Goal: Information Seeking & Learning: Learn about a topic

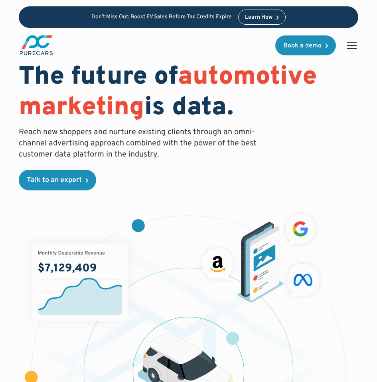
scroll to position [2, 0]
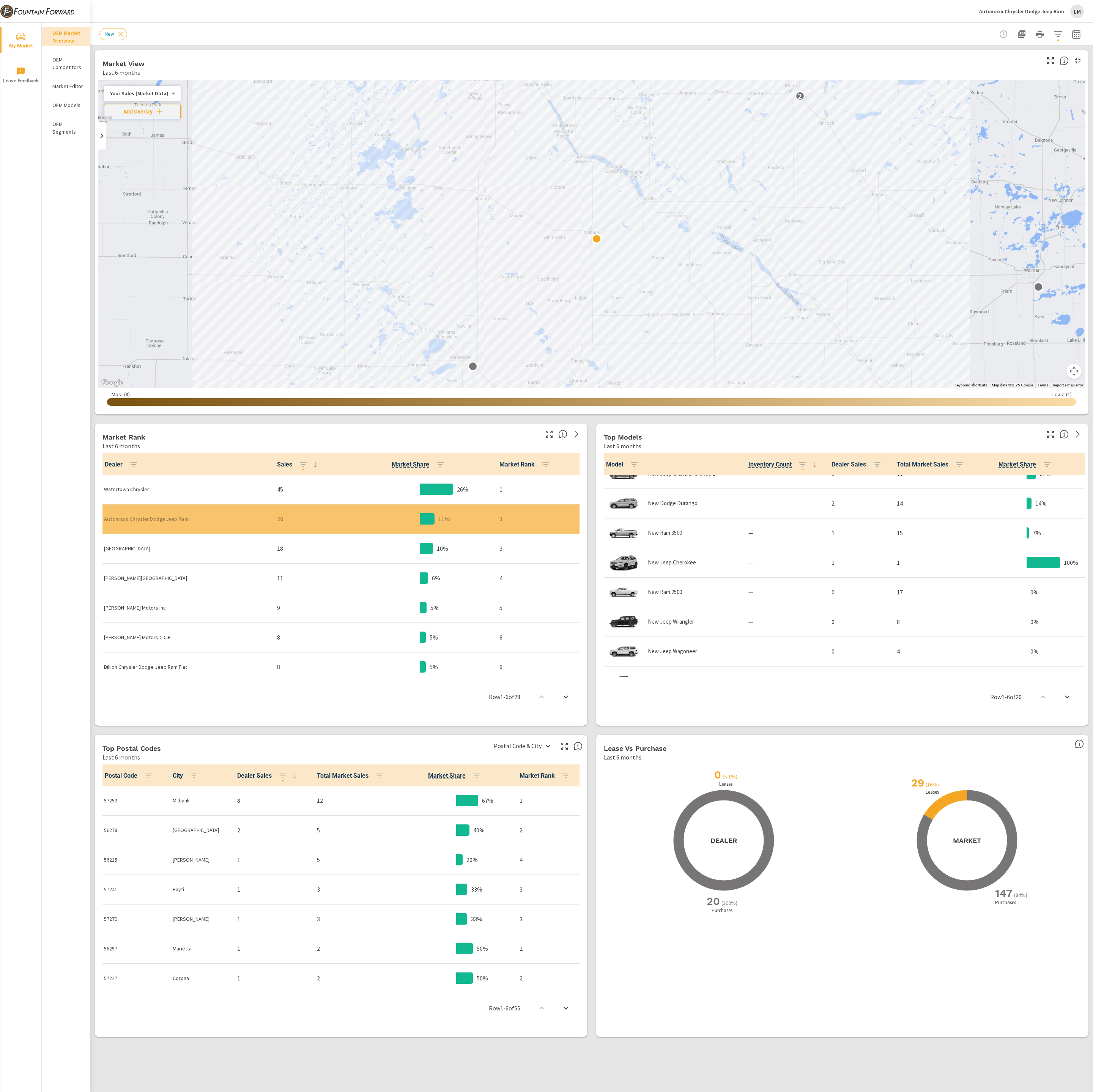
scroll to position [410, 0]
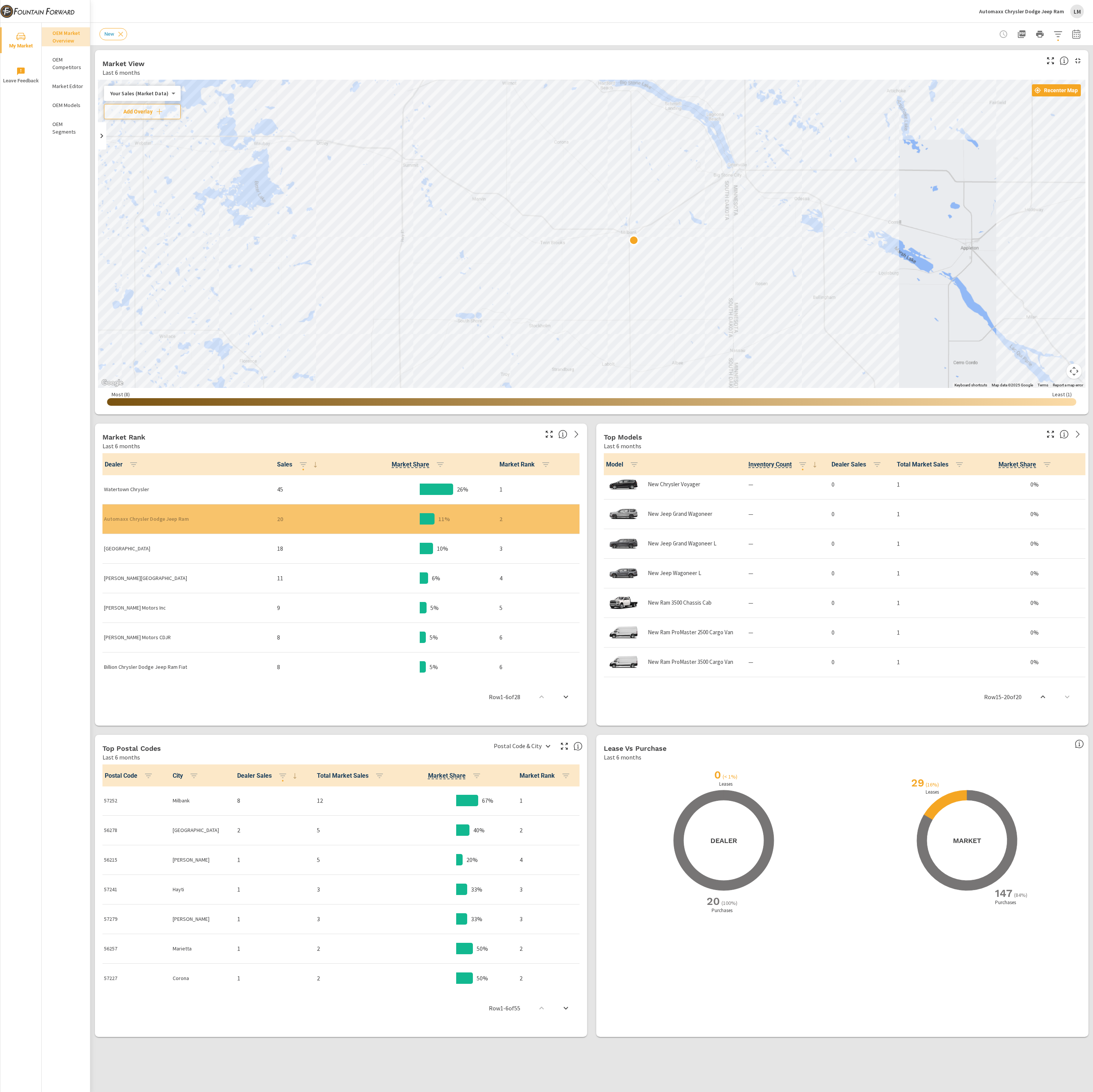
click at [139, 486] on p "Watertown Chrysler" at bounding box center [184, 489] width 161 height 8
click at [145, 95] on body "My Market Leave Feedback OEM Market Overview OEM Competitors Market Editor OEM …" at bounding box center [546, 546] width 1093 height 1092
click at [166, 104] on li "Your Sales (DMS)" at bounding box center [141, 105] width 74 height 12
click at [137, 96] on body "My Market Leave Feedback OEM Market Overview OEM Competitors Market Editor OEM …" at bounding box center [546, 546] width 1093 height 1092
click at [149, 83] on li "Your Sales (Market Data)" at bounding box center [141, 81] width 74 height 12
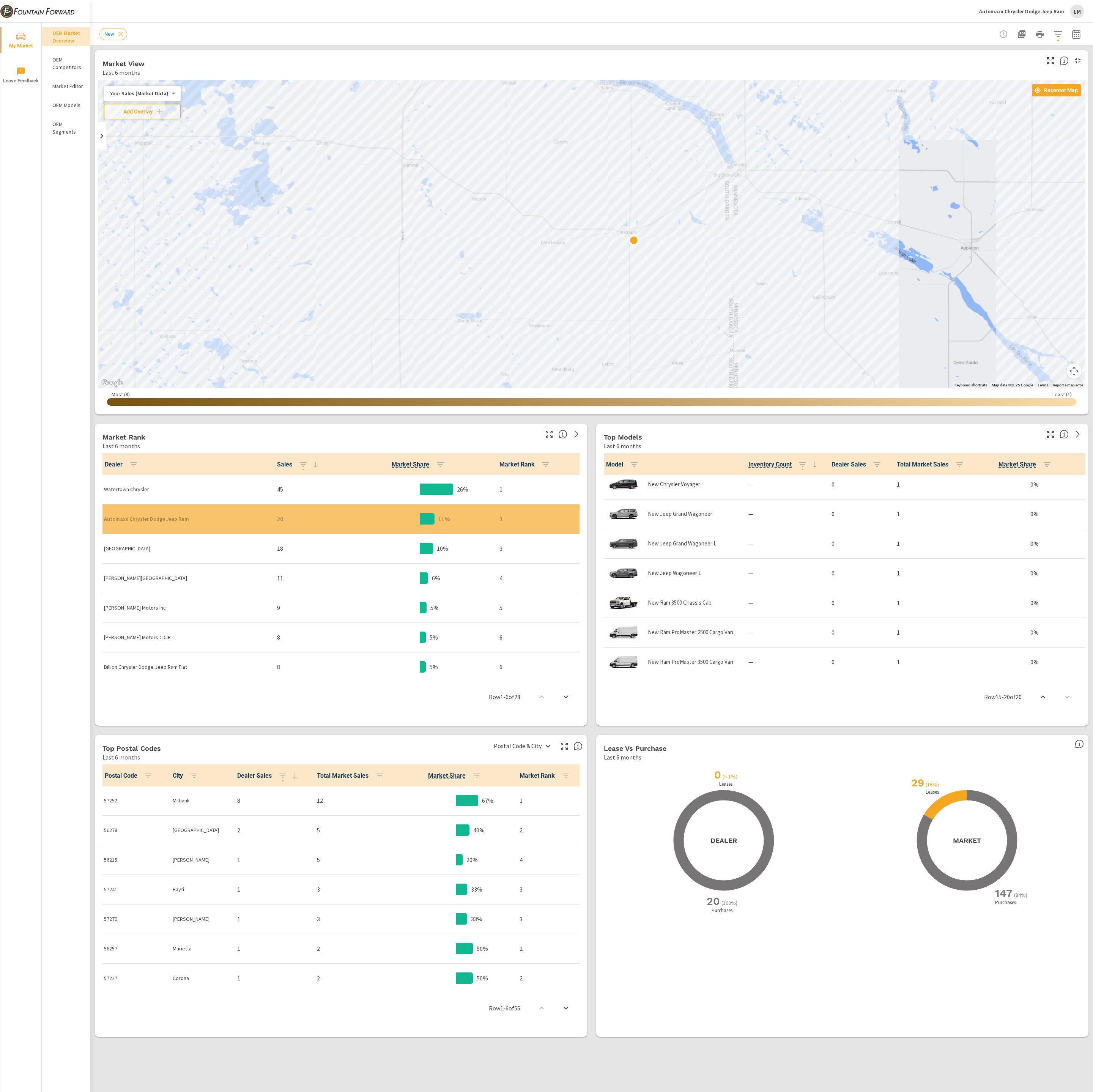
click at [230, 525] on div "Automaxx Chrysler Dodge Jeep Ram" at bounding box center [184, 519] width 161 height 23
click at [124, 31] on icon at bounding box center [120, 34] width 9 height 9
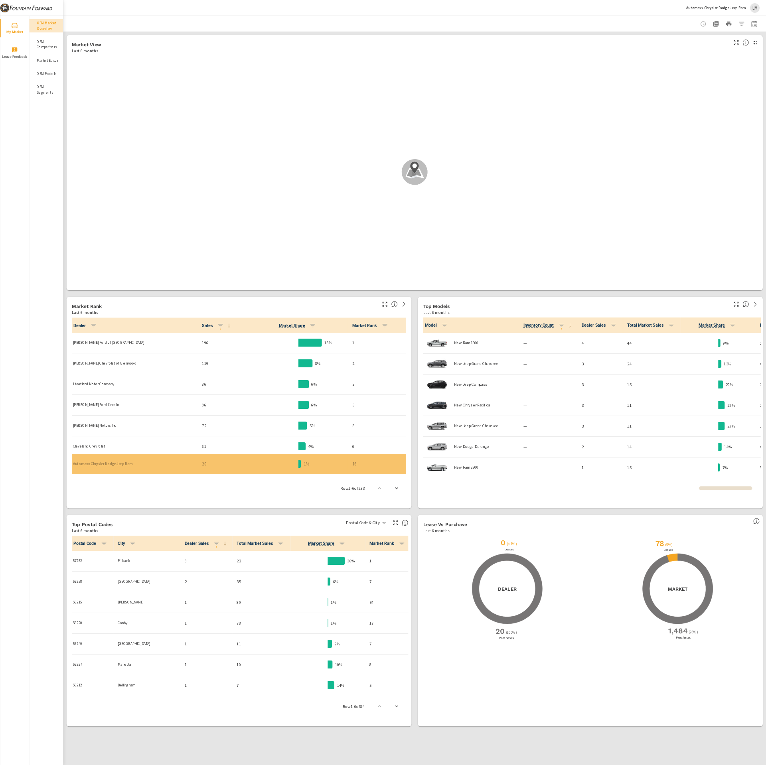
scroll to position [436, 0]
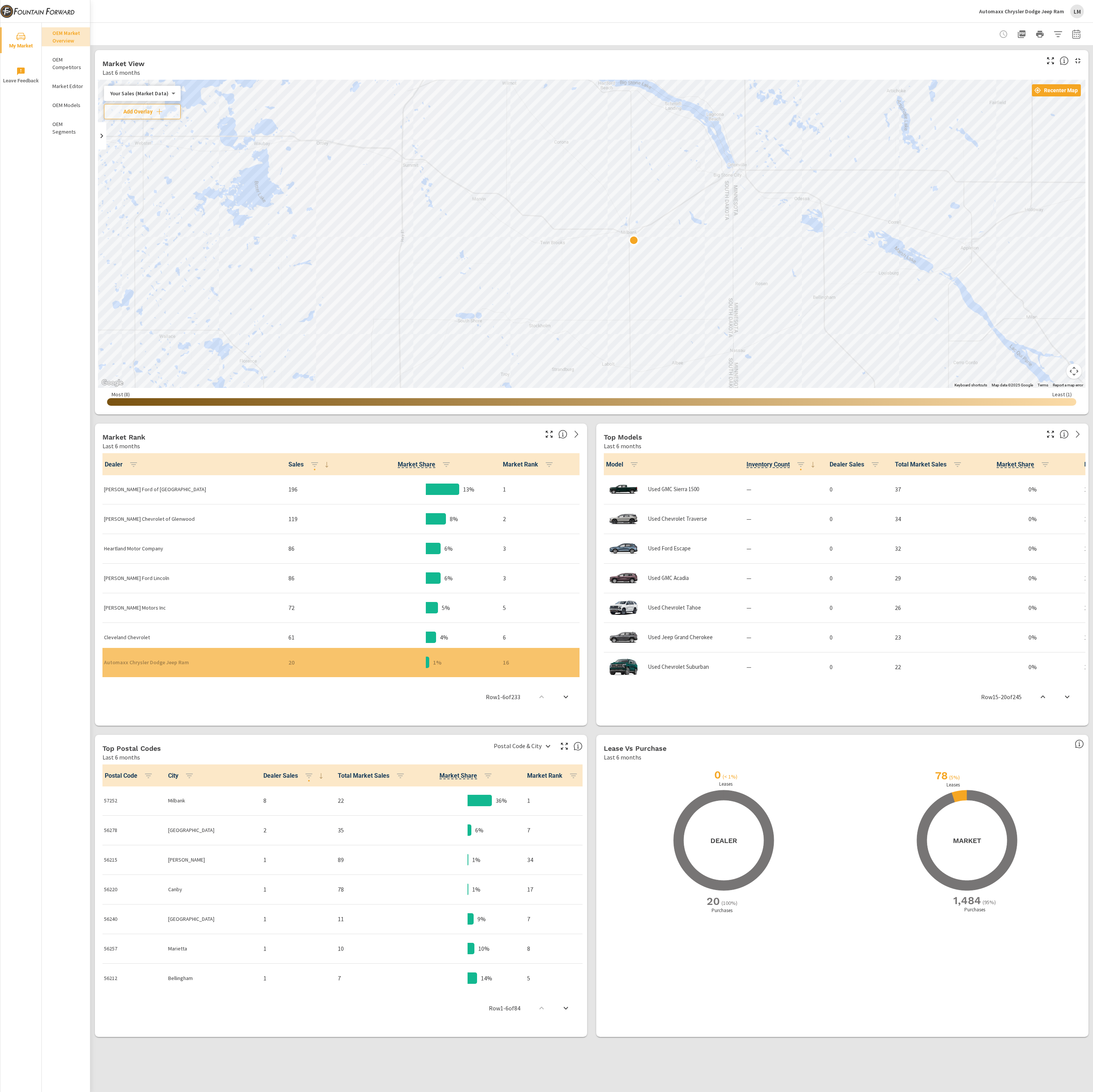
click at [253, 32] on div at bounding box center [591, 34] width 984 height 23
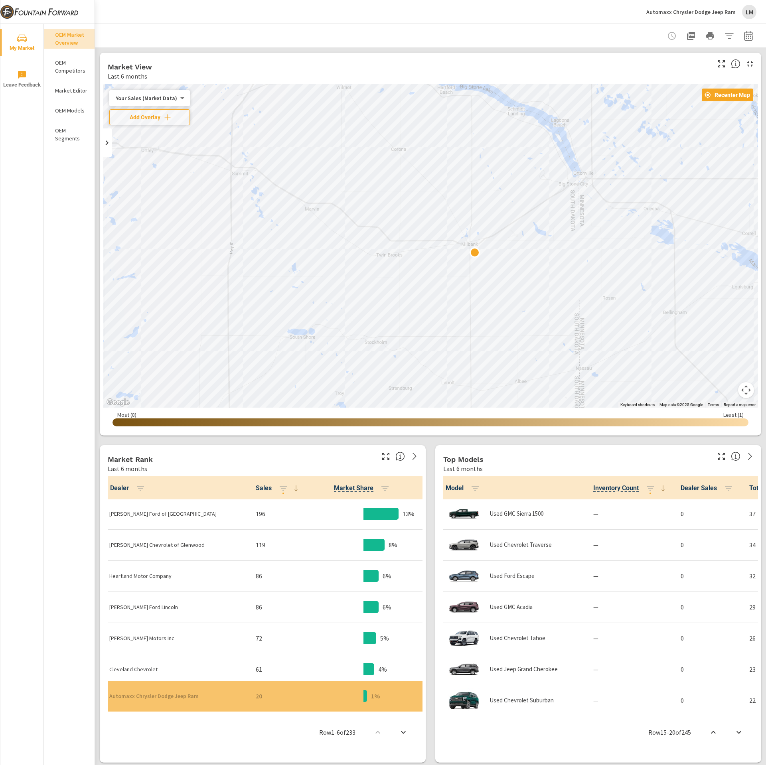
click at [466, 31] on div at bounding box center [430, 36] width 652 height 24
click at [143, 100] on body "My Market Leave Feedback OEM Market Overview OEM Competitors Market Editor OEM …" at bounding box center [383, 382] width 766 height 765
click at [160, 100] on li "Your Sales (Market Data)" at bounding box center [148, 98] width 78 height 13
click at [468, 252] on div "← Move left → Move right ↑ Move up ↓ Move down + Zoom in - Zoom out Home Jump l…" at bounding box center [430, 258] width 655 height 349
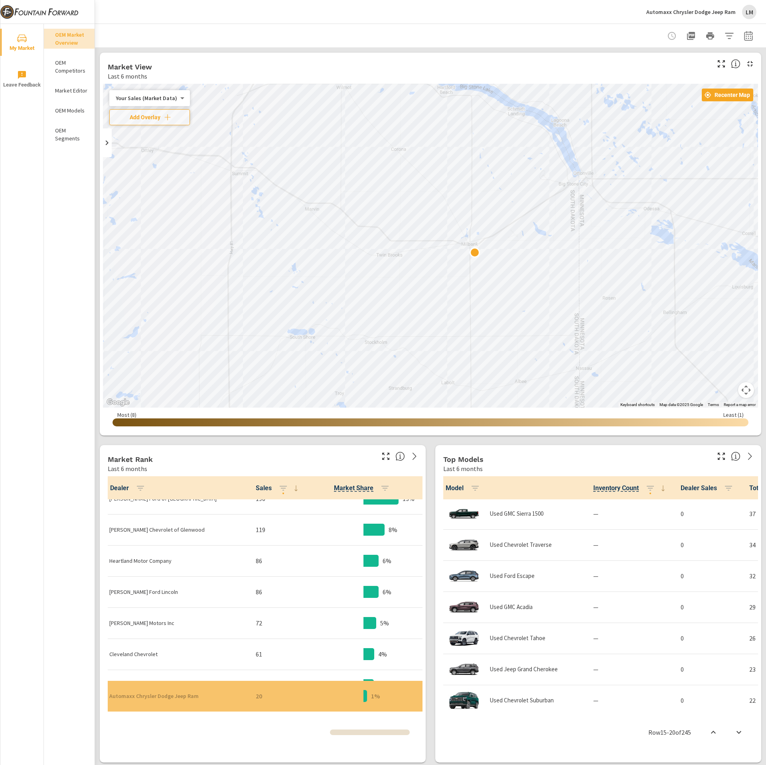
scroll to position [0, 0]
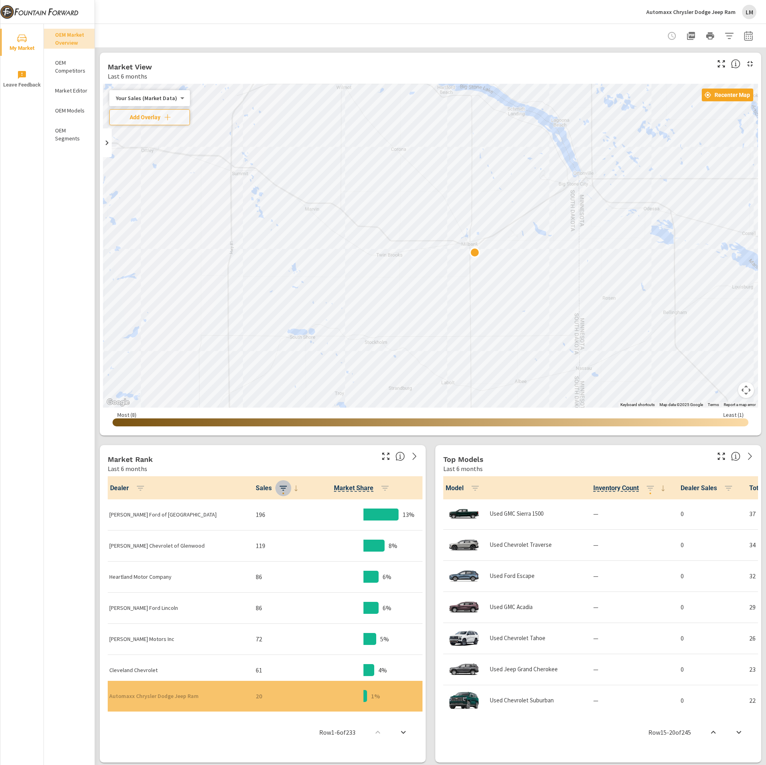
click at [278, 488] on icon "button" at bounding box center [283, 488] width 10 height 10
click at [146, 489] on div at bounding box center [383, 382] width 766 height 765
click at [142, 490] on div "Sort Options ASC DESC Apply" at bounding box center [383, 382] width 766 height 765
click at [122, 489] on span "Dealer" at bounding box center [129, 488] width 38 height 10
click at [144, 488] on icon "button" at bounding box center [141, 488] width 10 height 10
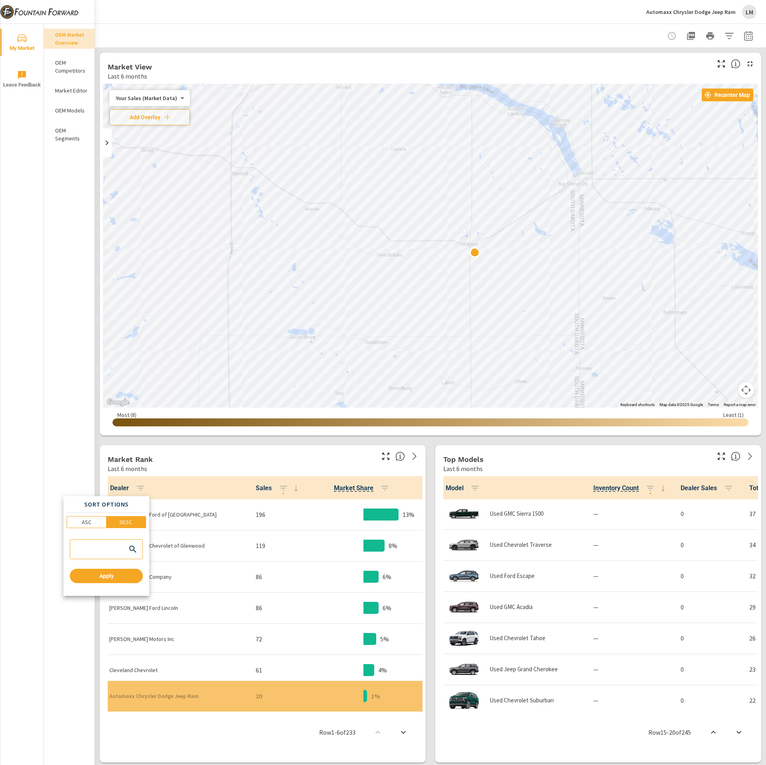
click at [188, 465] on div at bounding box center [383, 382] width 766 height 765
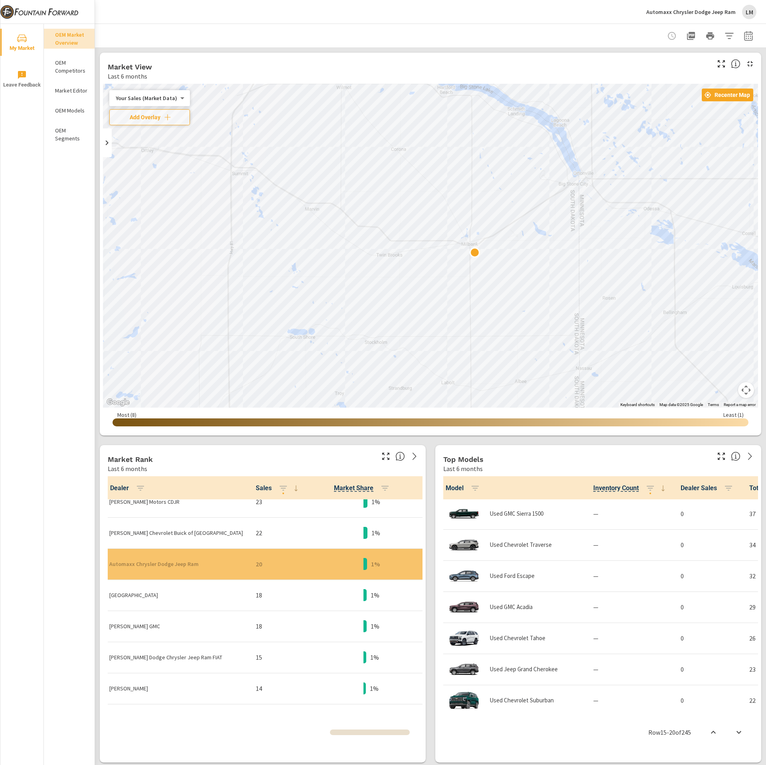
scroll to position [523, 0]
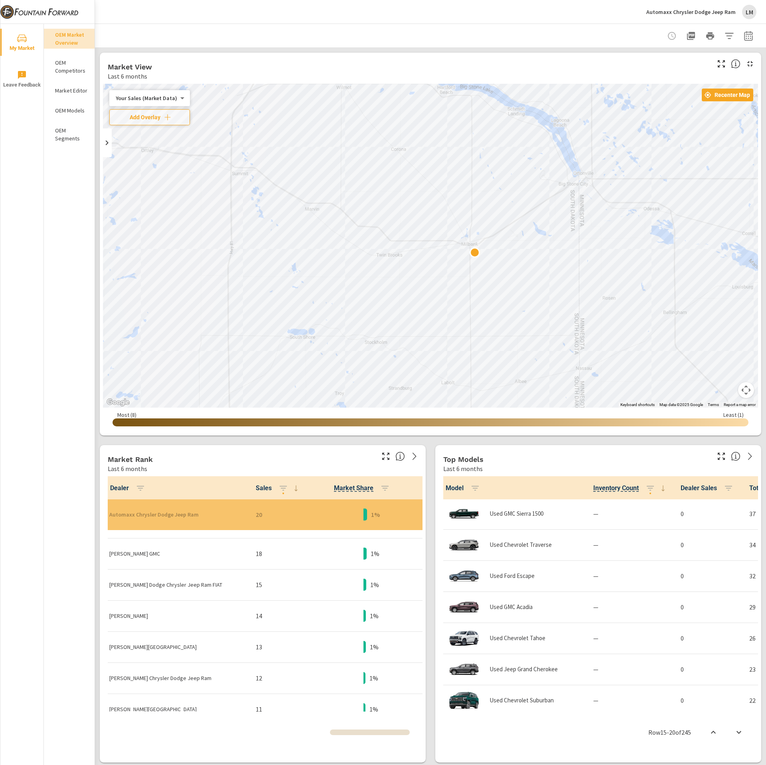
scroll to position [480, 0]
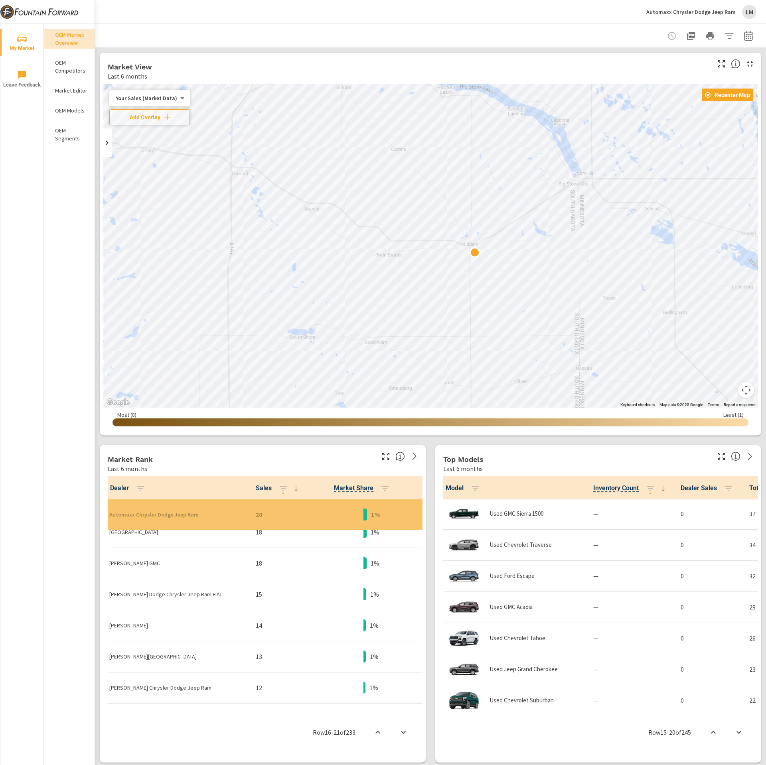
click at [215, 512] on td "Automaxx Chrysler Dodge Jeep Ram" at bounding box center [176, 514] width 146 height 31
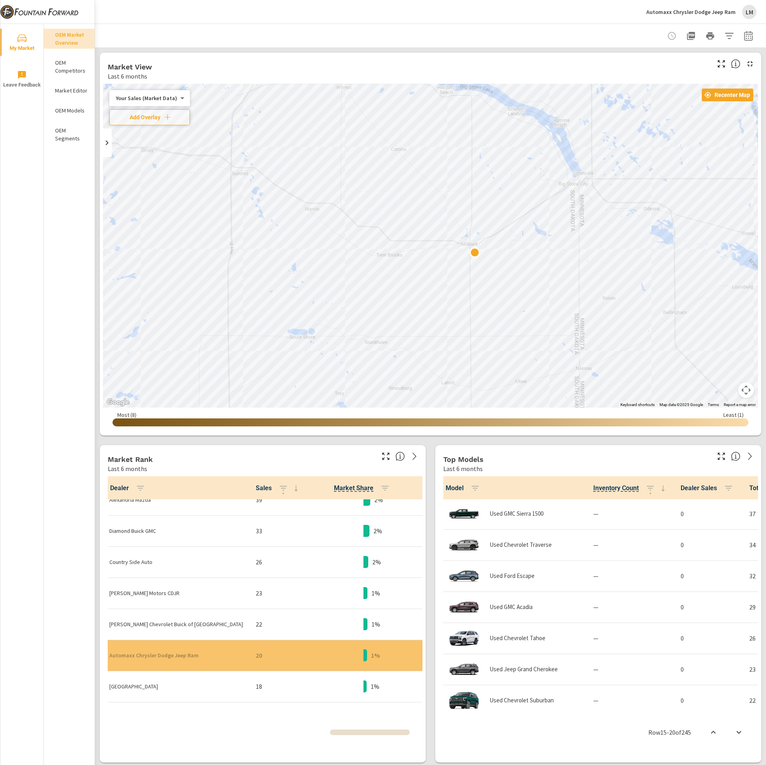
scroll to position [323, 0]
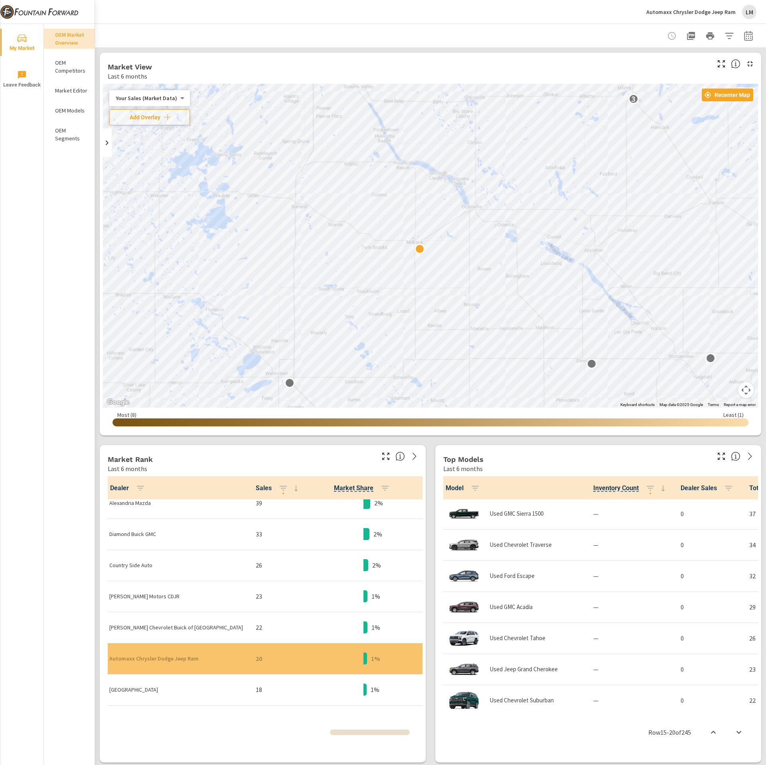
scroll to position [319, 0]
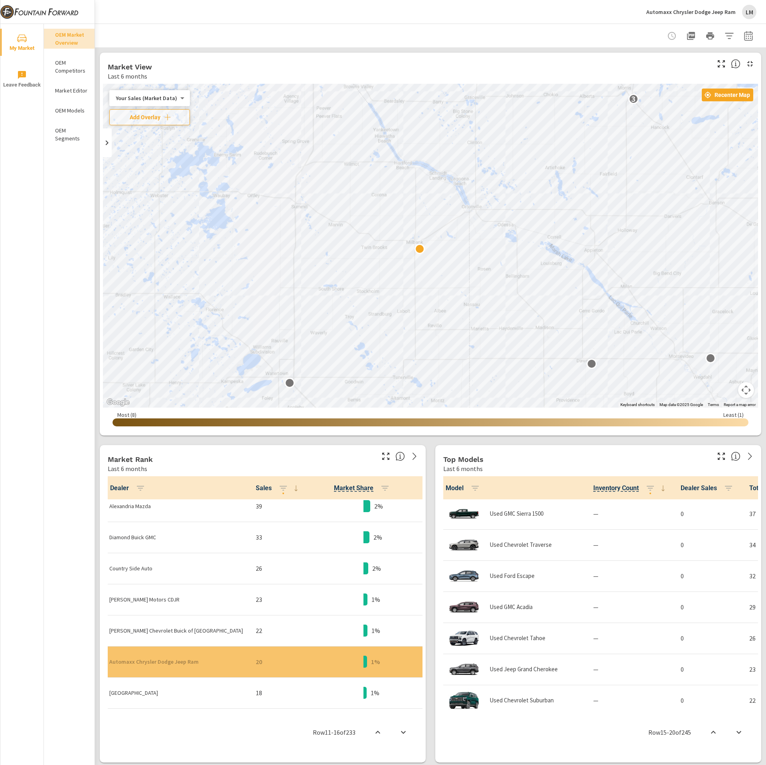
click at [382, 457] on icon "button" at bounding box center [386, 456] width 10 height 10
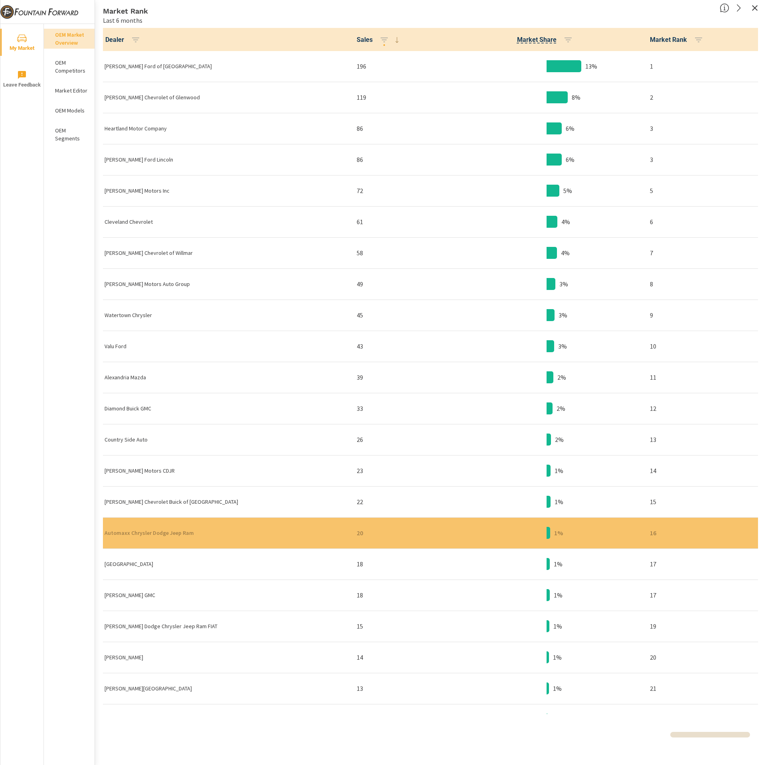
scroll to position [0, 0]
click at [755, 10] on icon "button" at bounding box center [755, 8] width 10 height 10
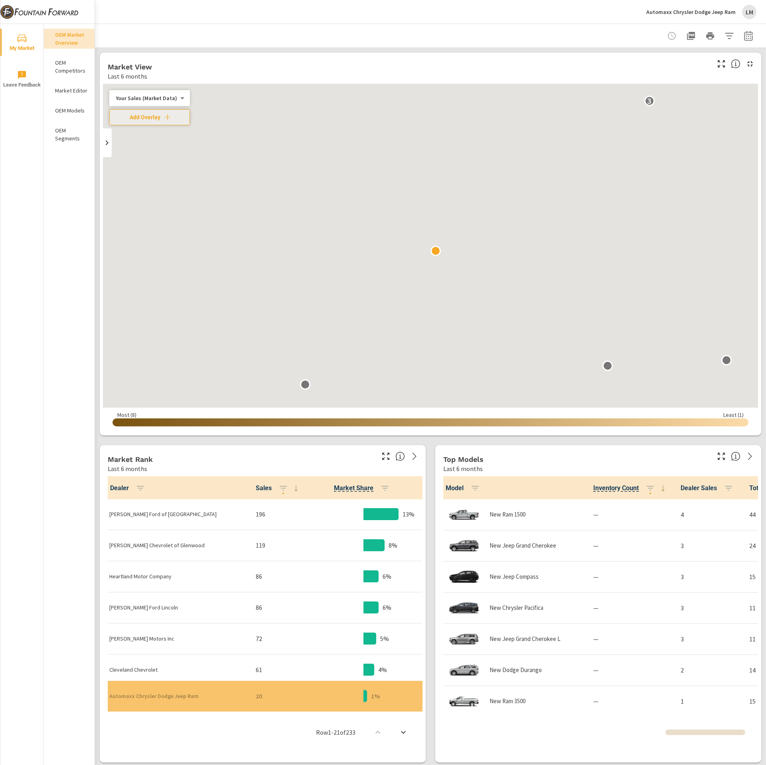
scroll to position [0, 0]
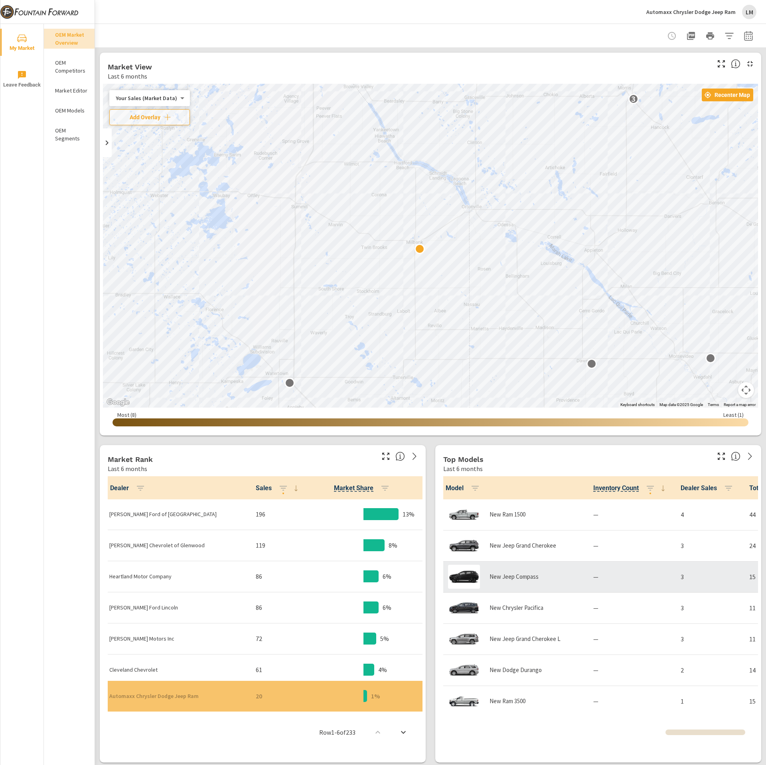
scroll to position [0, 0]
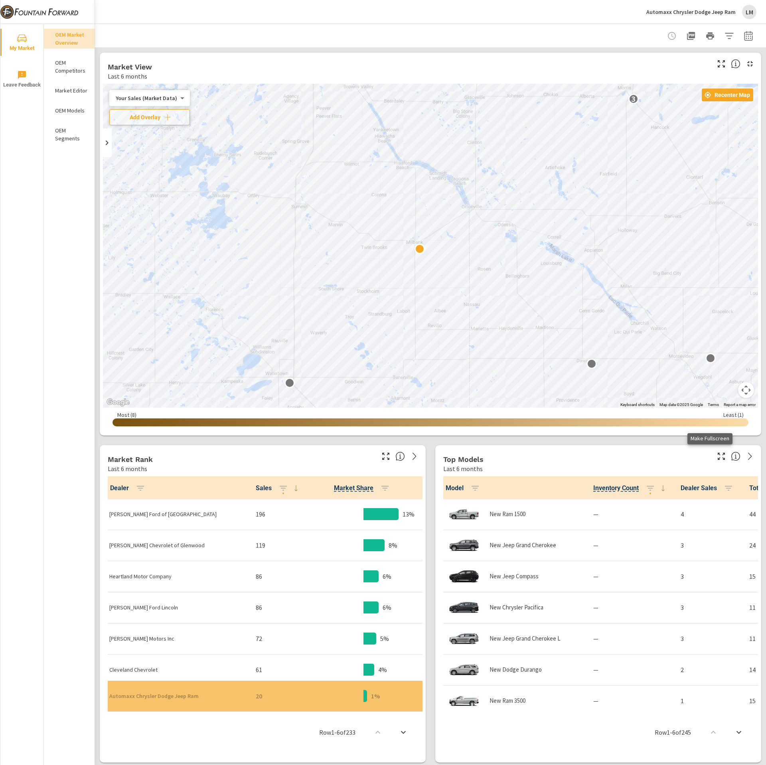
click at [716, 455] on icon "button" at bounding box center [721, 456] width 10 height 10
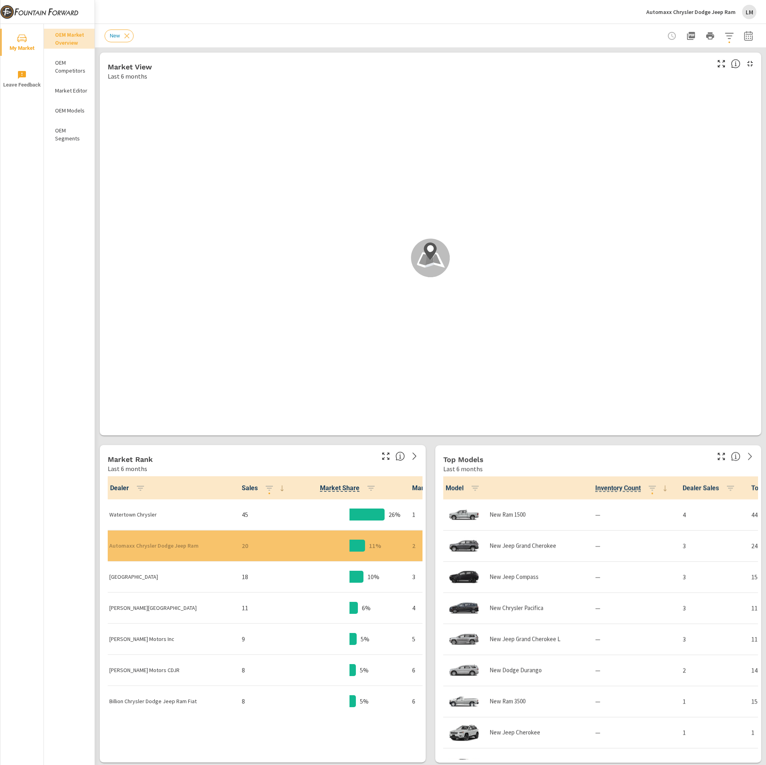
scroll to position [0, 0]
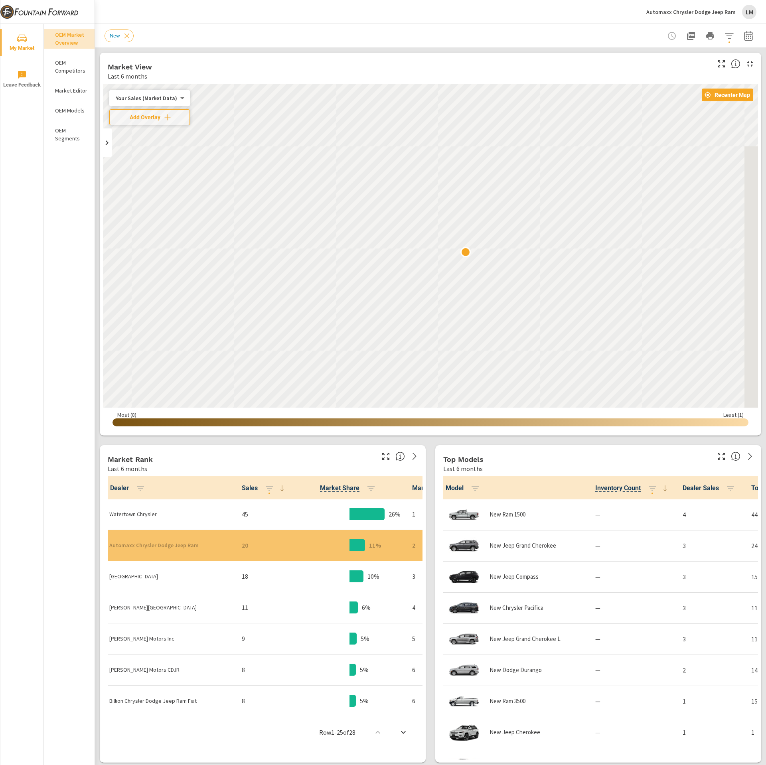
scroll to position [0, 0]
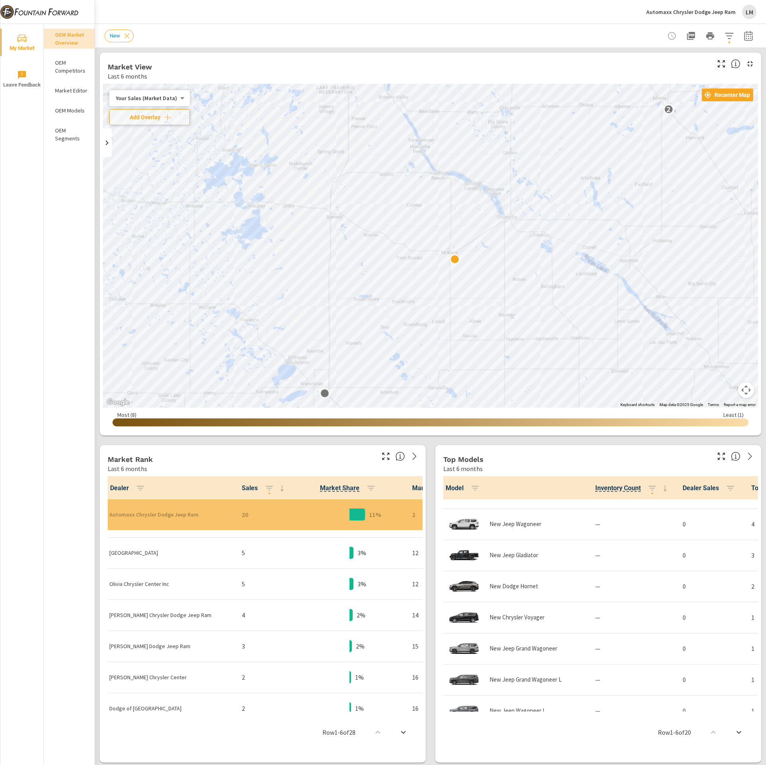
scroll to position [422, 0]
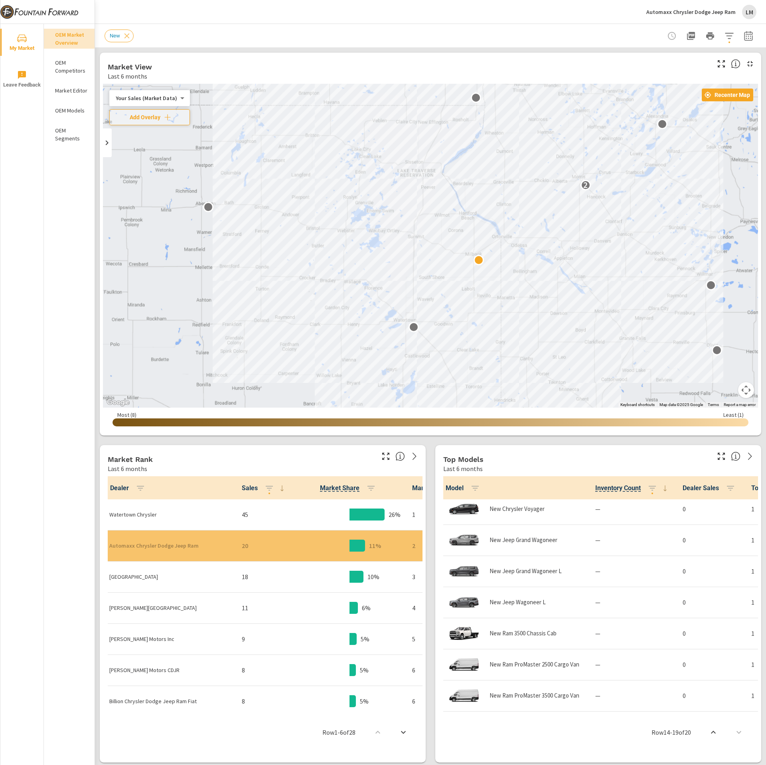
click at [277, 491] on icon at bounding box center [282, 488] width 10 height 10
click at [277, 490] on icon at bounding box center [282, 488] width 10 height 10
click at [264, 489] on icon "button" at bounding box center [269, 488] width 10 height 10
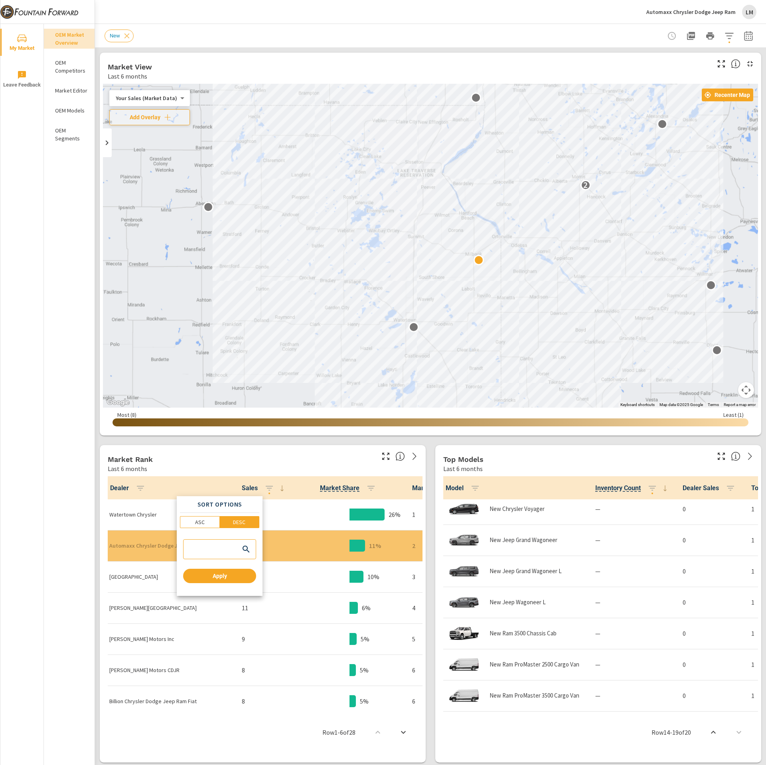
click at [280, 504] on div at bounding box center [383, 382] width 766 height 765
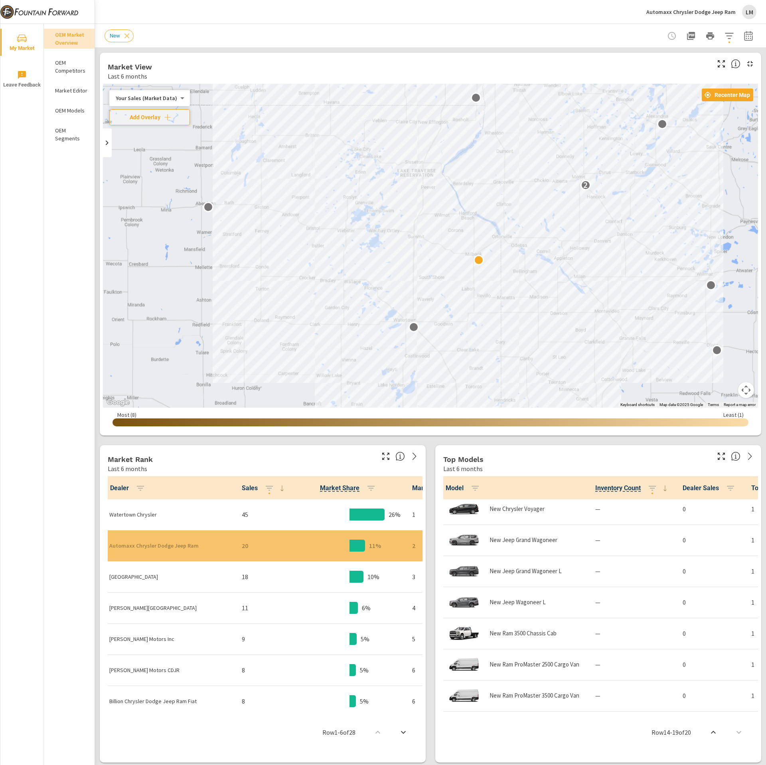
click at [293, 493] on th "Market Share" at bounding box center [349, 487] width 112 height 23
click at [382, 458] on icon "button" at bounding box center [385, 456] width 7 height 7
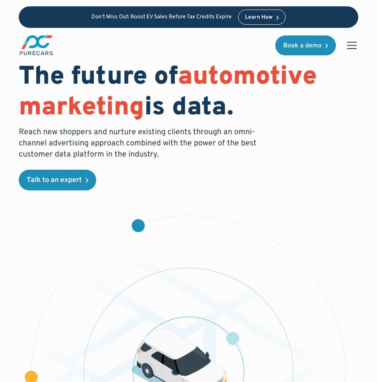
scroll to position [2, 0]
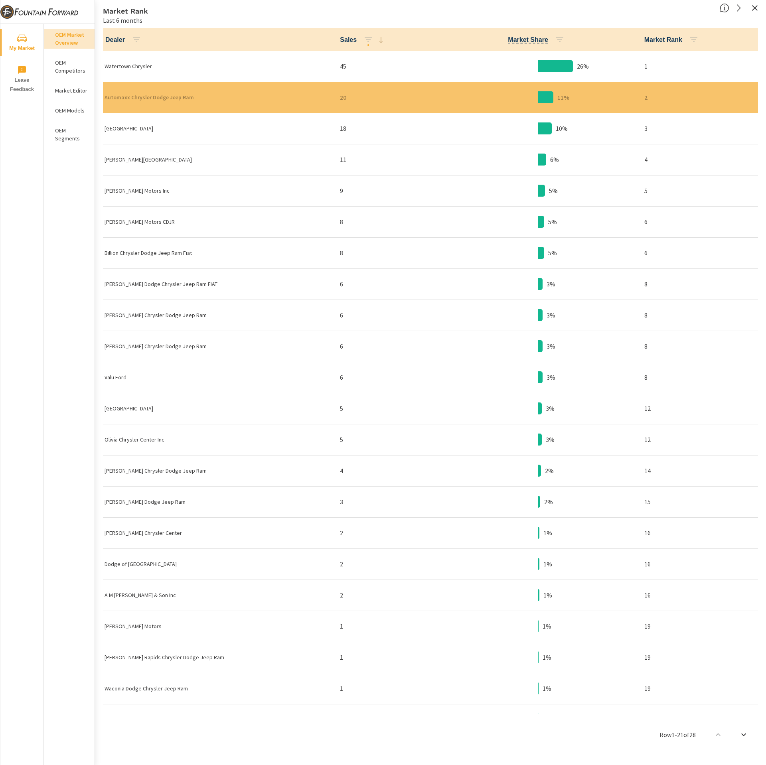
click at [756, 8] on icon "button" at bounding box center [755, 8] width 10 height 10
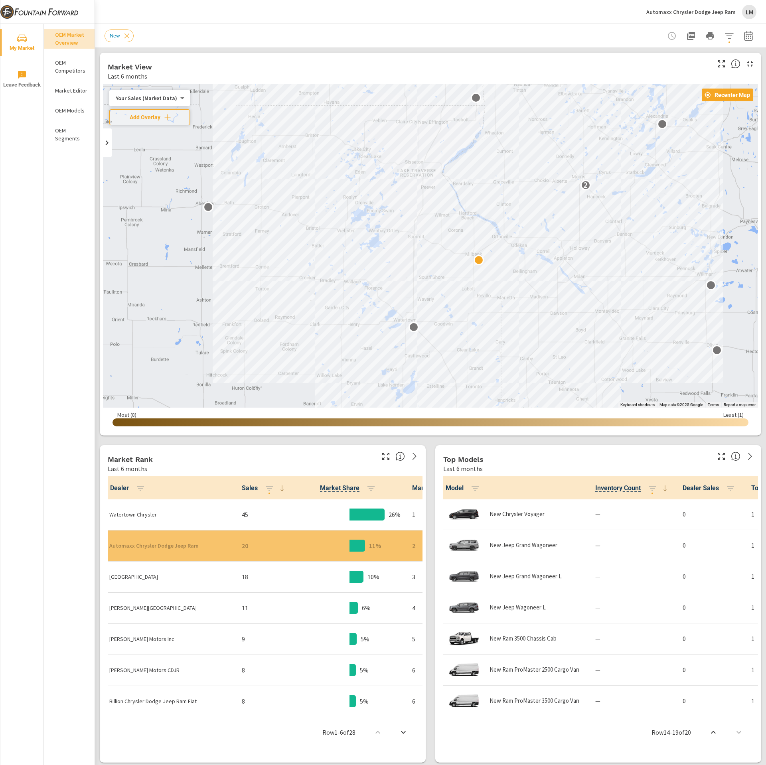
scroll to position [0, 0]
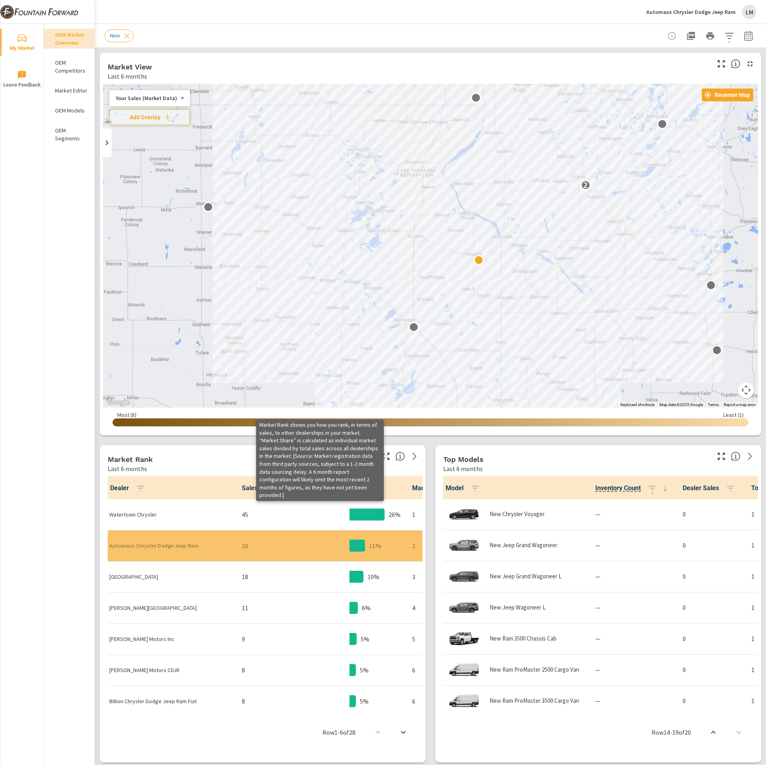
click at [399, 458] on icon at bounding box center [400, 456] width 2 height 5
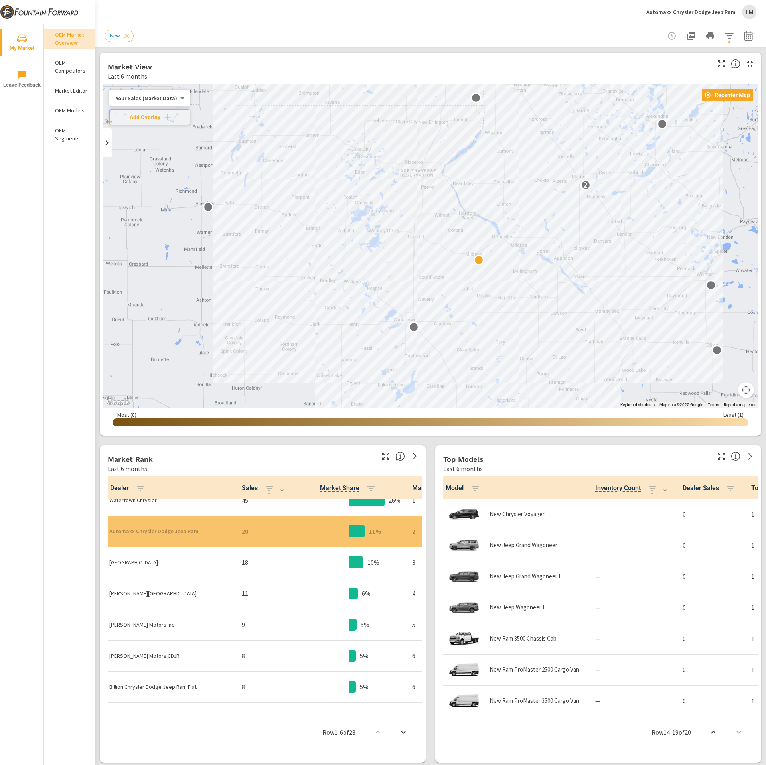
scroll to position [0, 0]
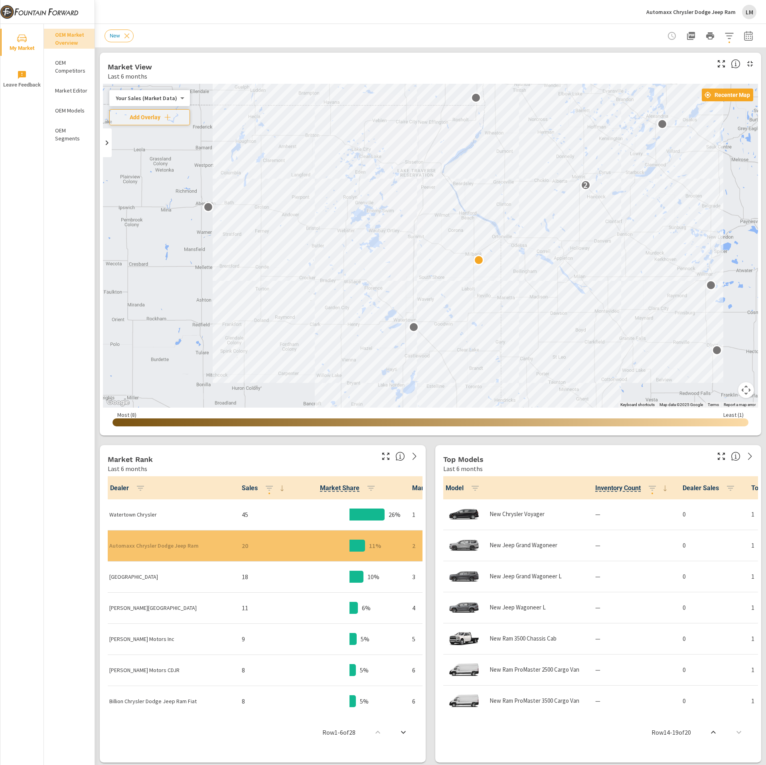
click at [349, 545] on div at bounding box center [357, 545] width 16 height 12
click at [146, 514] on p "Watertown Chrysler" at bounding box center [169, 514] width 120 height 8
click at [470, 262] on div at bounding box center [472, 260] width 10 height 10
click at [171, 100] on body "My Market Leave Feedback OEM Market Overview OEM Competitors Market Editor OEM …" at bounding box center [383, 382] width 766 height 765
click at [161, 120] on li "Total Market Sales" at bounding box center [148, 123] width 78 height 13
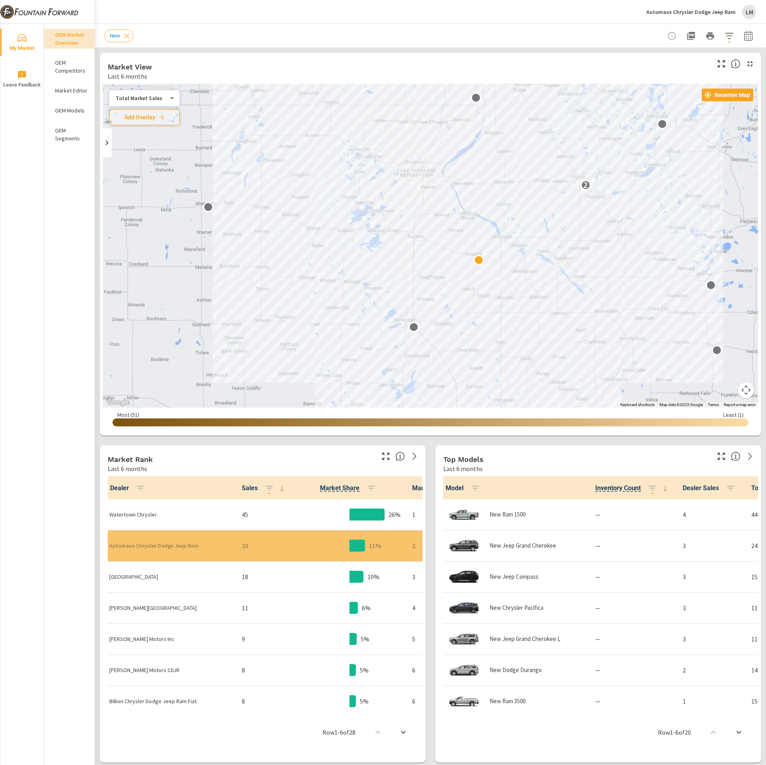
click at [277, 489] on icon at bounding box center [282, 488] width 10 height 10
click at [366, 489] on icon "button" at bounding box center [371, 488] width 10 height 10
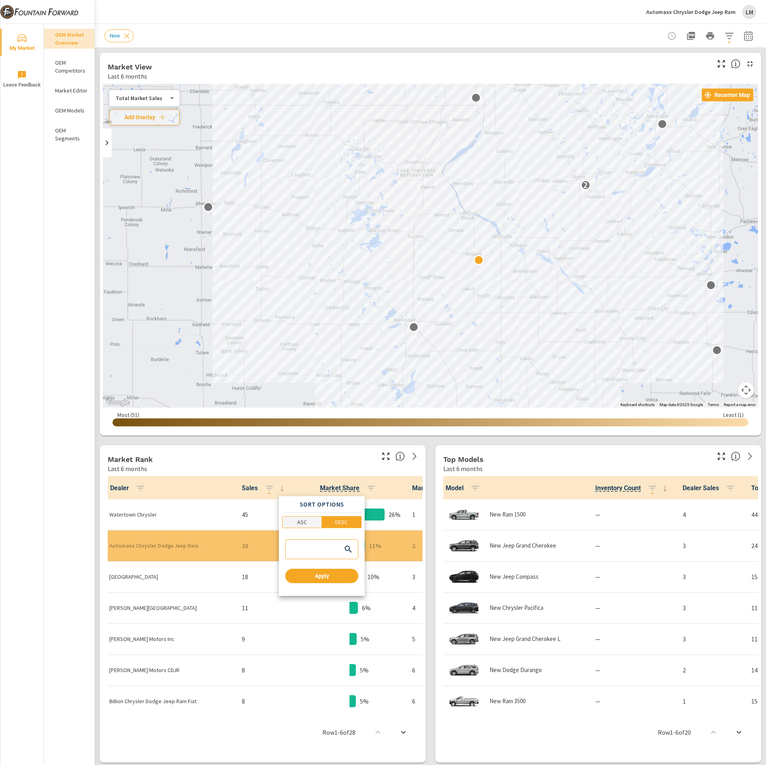
click at [312, 523] on span "ASC" at bounding box center [302, 522] width 34 height 8
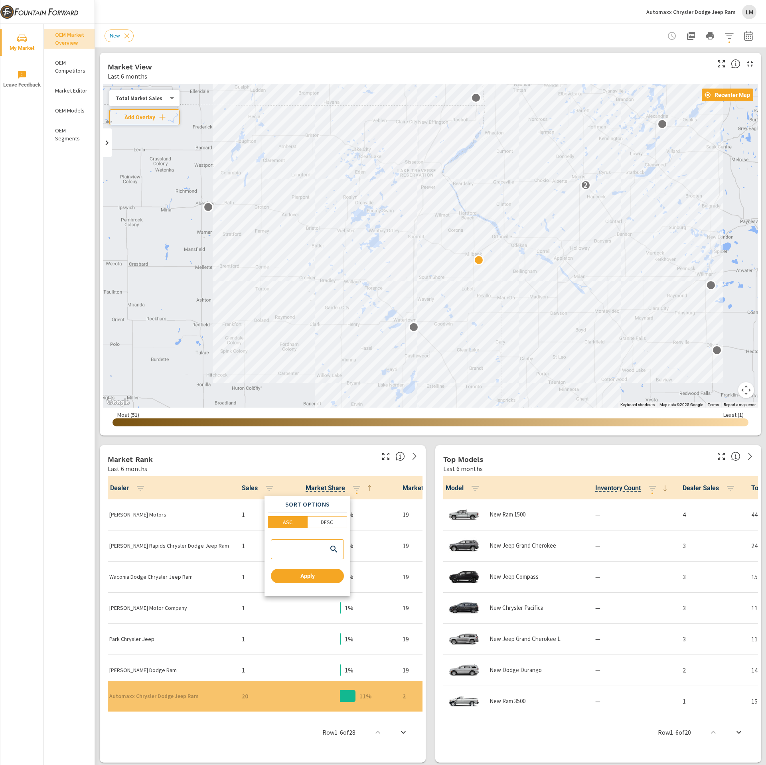
click at [258, 586] on div at bounding box center [383, 382] width 766 height 765
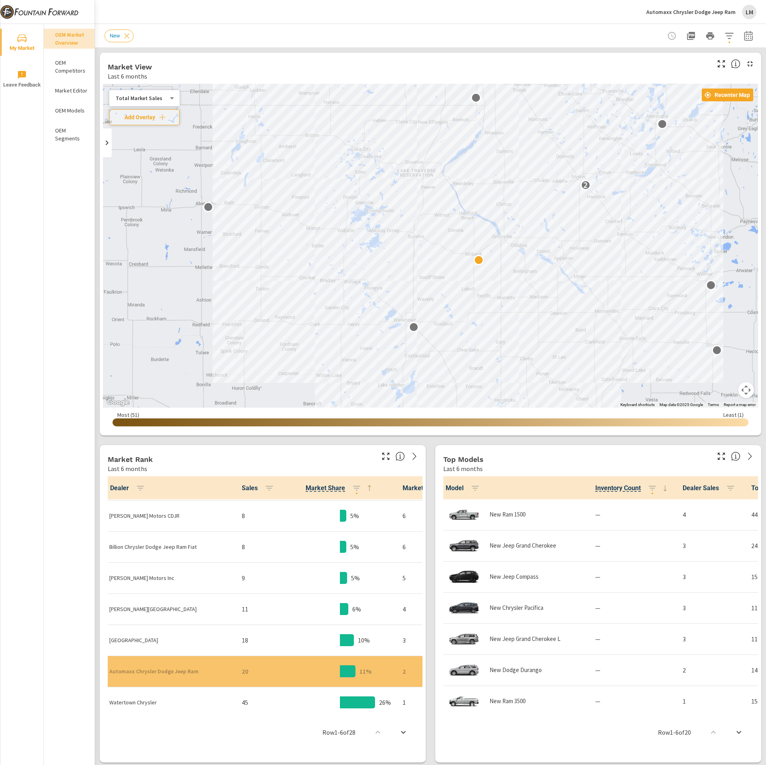
scroll to position [671, 0]
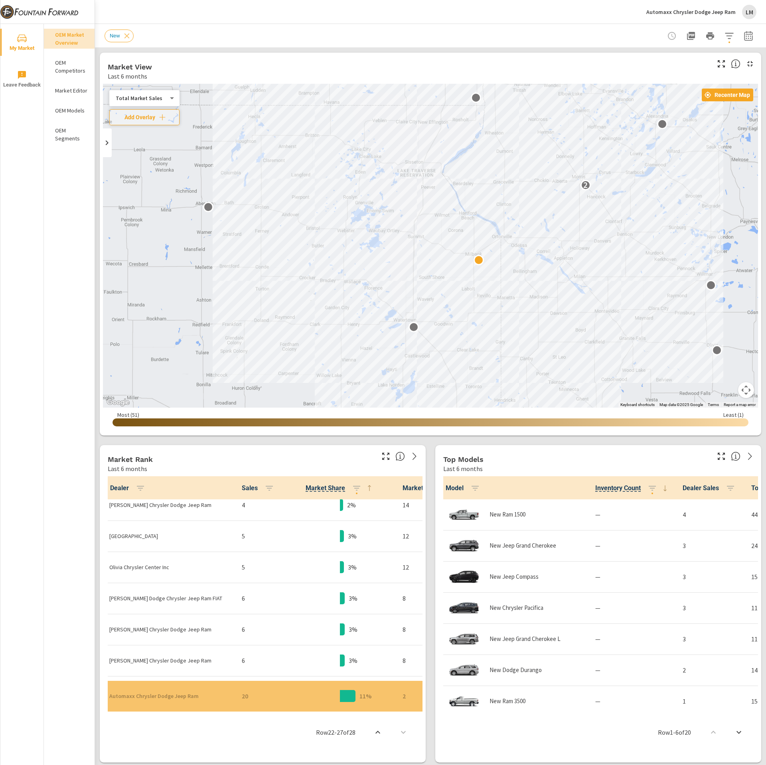
scroll to position [671, 0]
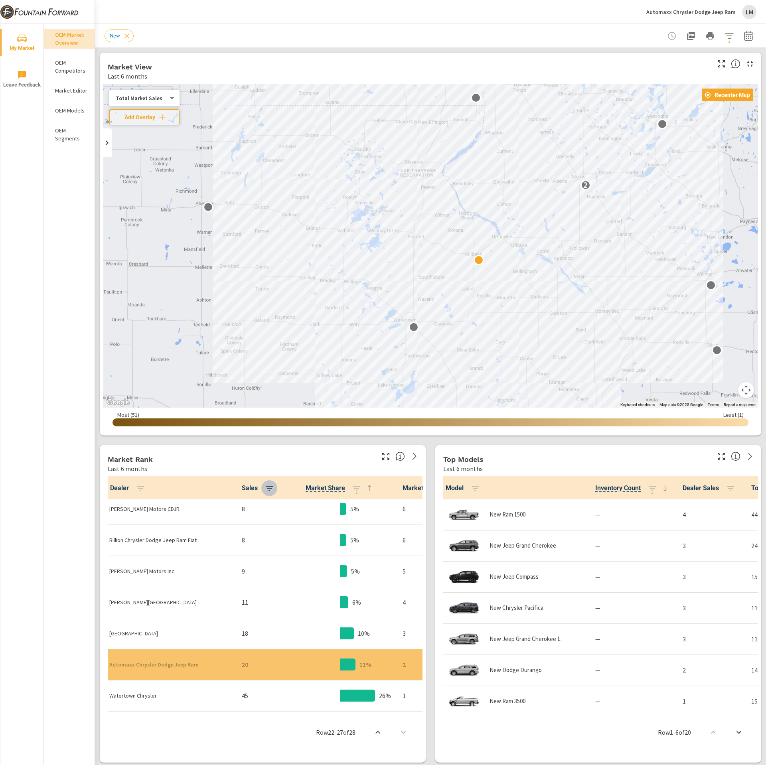
click at [264, 488] on icon "button" at bounding box center [269, 488] width 10 height 10
click at [246, 526] on button "DESC" at bounding box center [240, 522] width 40 height 12
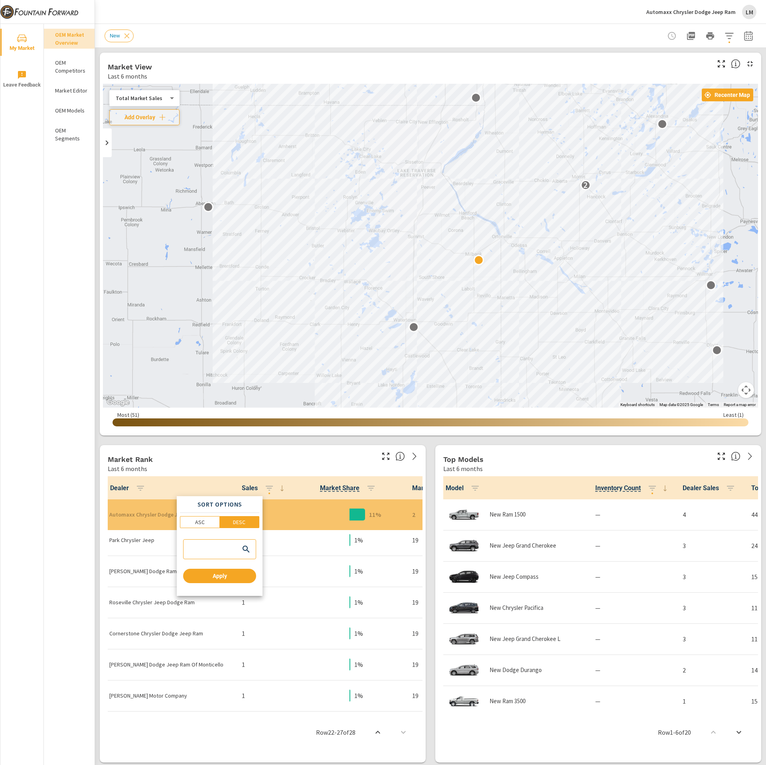
click at [65, 574] on div at bounding box center [383, 382] width 766 height 765
click at [277, 488] on icon at bounding box center [282, 488] width 10 height 10
click at [261, 489] on button "button" at bounding box center [269, 488] width 16 height 16
click at [211, 524] on span "ASC" at bounding box center [200, 522] width 34 height 8
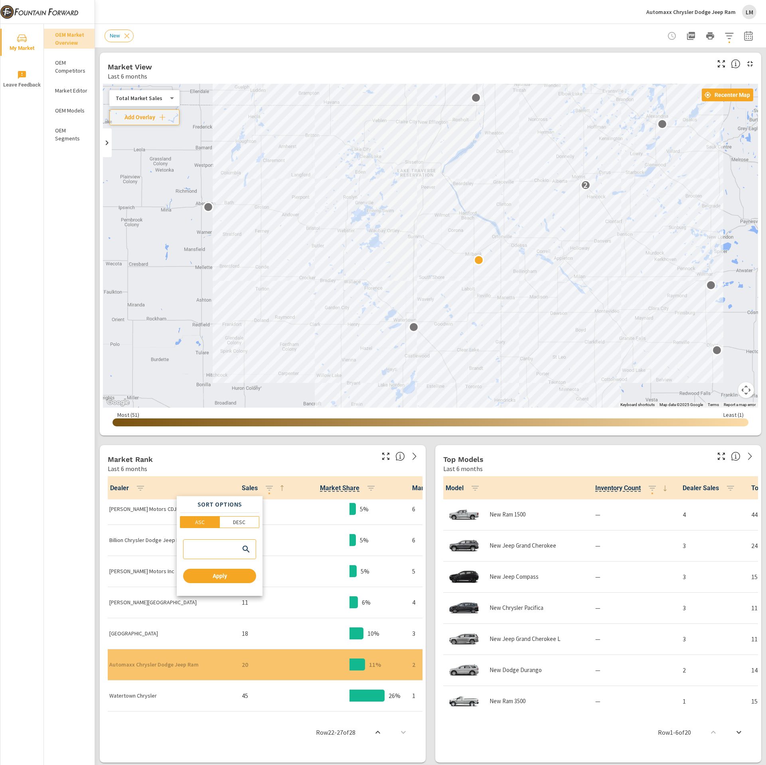
click at [357, 490] on div at bounding box center [383, 382] width 766 height 765
click at [367, 488] on icon "button" at bounding box center [370, 488] width 7 height 5
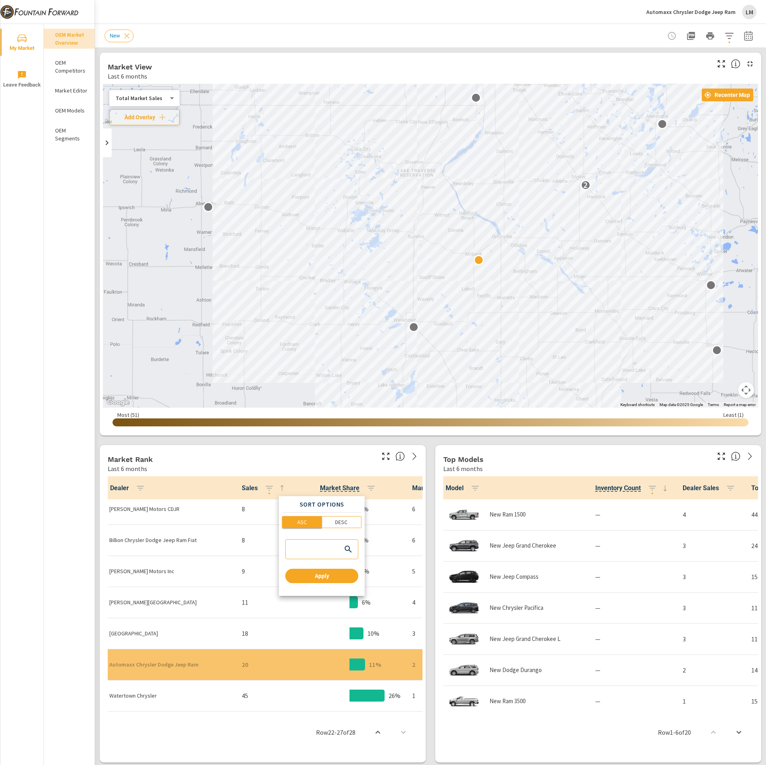
click at [319, 520] on span "ASC" at bounding box center [302, 522] width 34 height 8
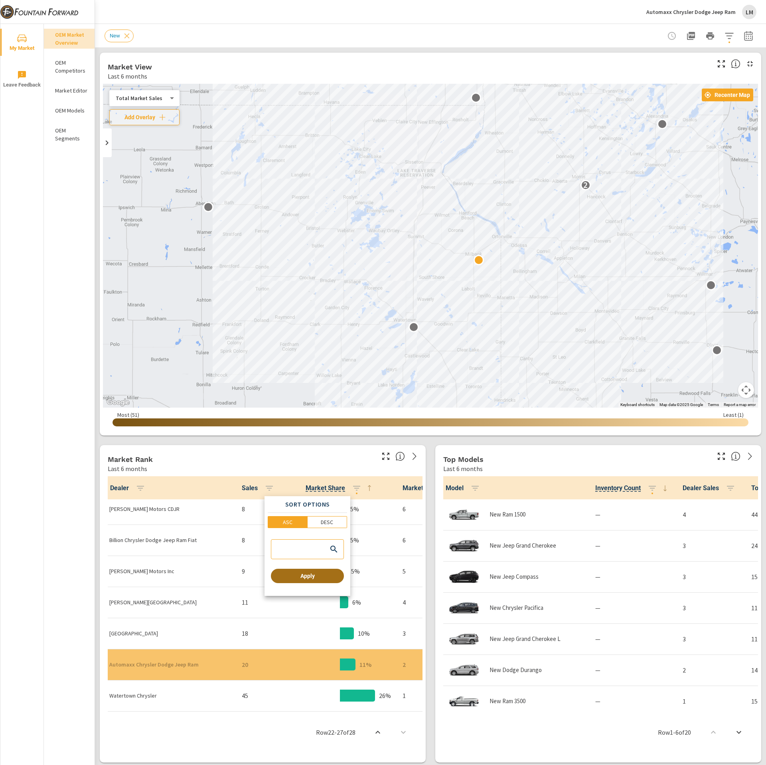
click at [305, 575] on span "Apply" at bounding box center [307, 575] width 67 height 7
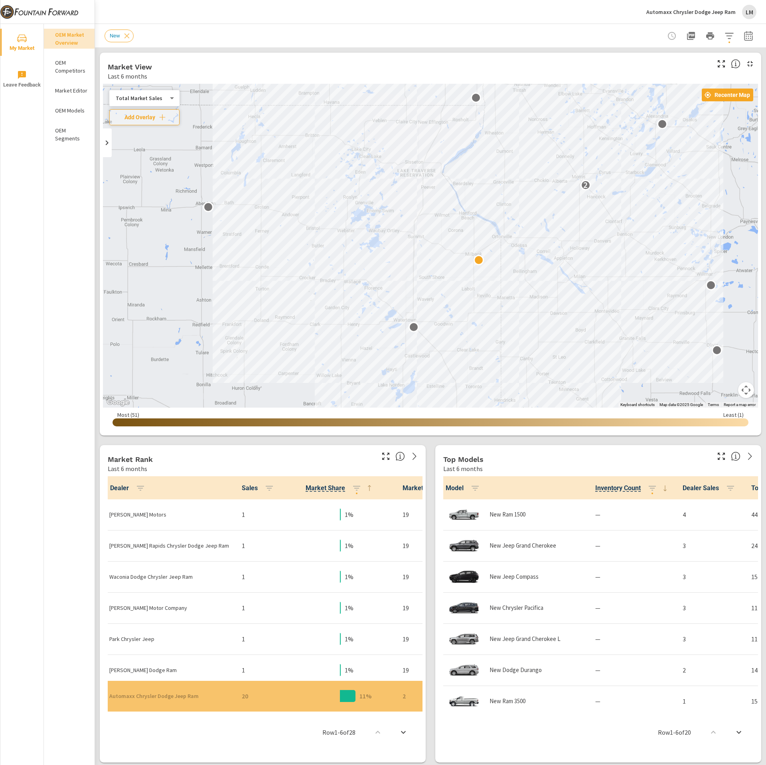
click at [343, 496] on th "Market Share" at bounding box center [340, 487] width 112 height 23
click at [349, 493] on button "button" at bounding box center [357, 488] width 16 height 16
click at [337, 518] on span "DESC" at bounding box center [327, 522] width 35 height 8
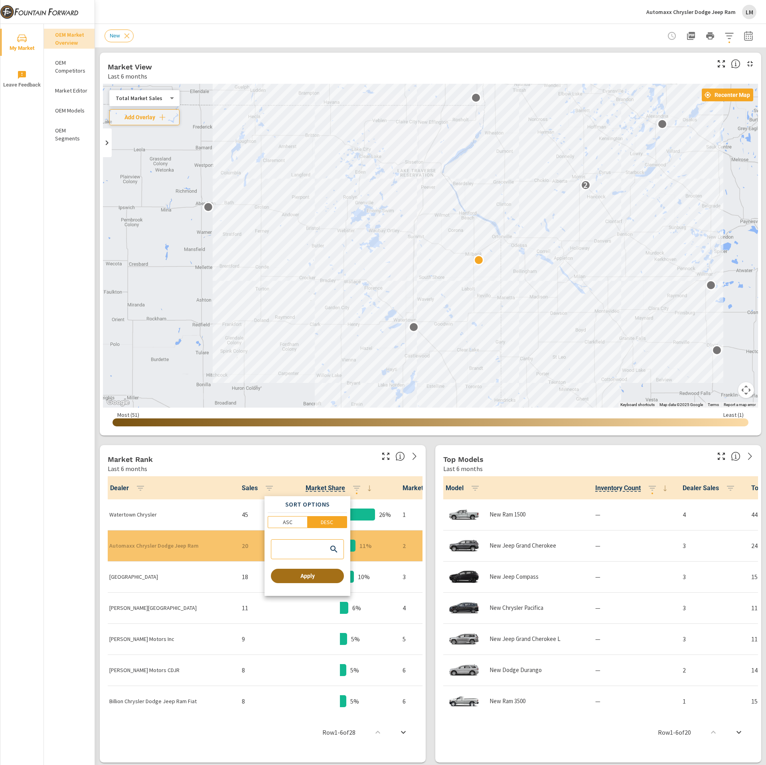
click at [318, 579] on button "Apply" at bounding box center [307, 576] width 73 height 14
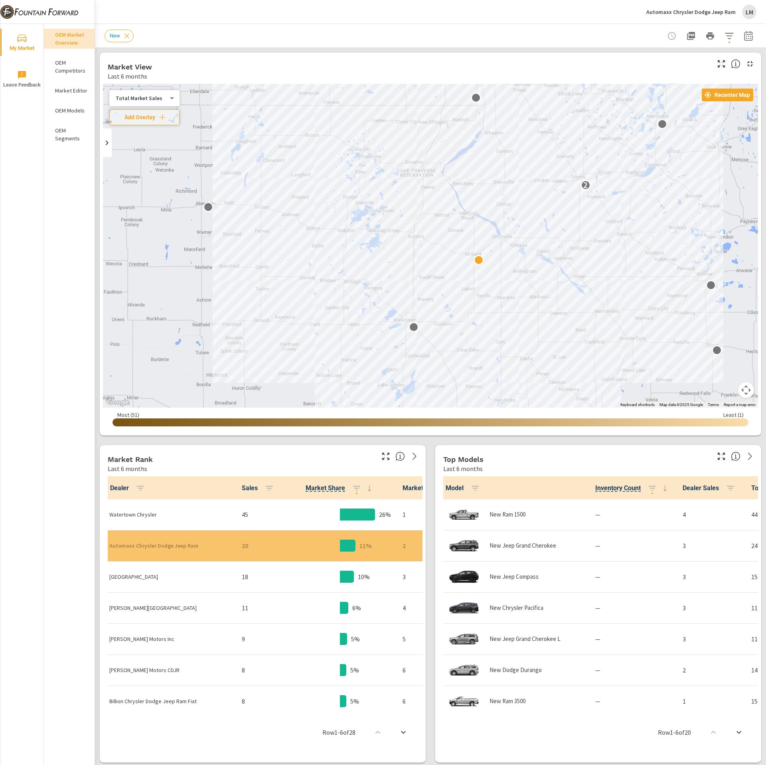
scroll to position [0, 47]
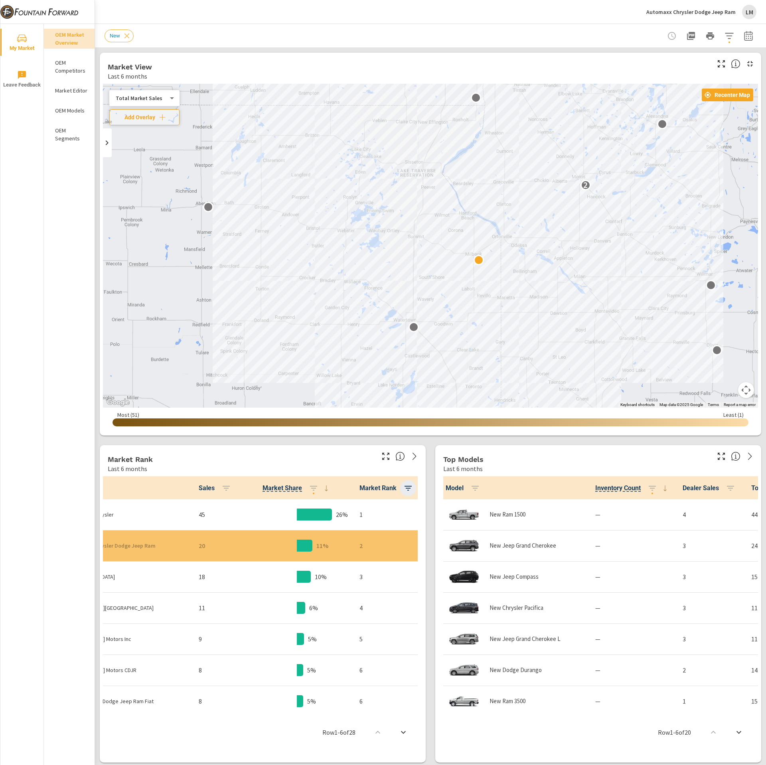
click at [403, 487] on icon "button" at bounding box center [408, 488] width 10 height 10
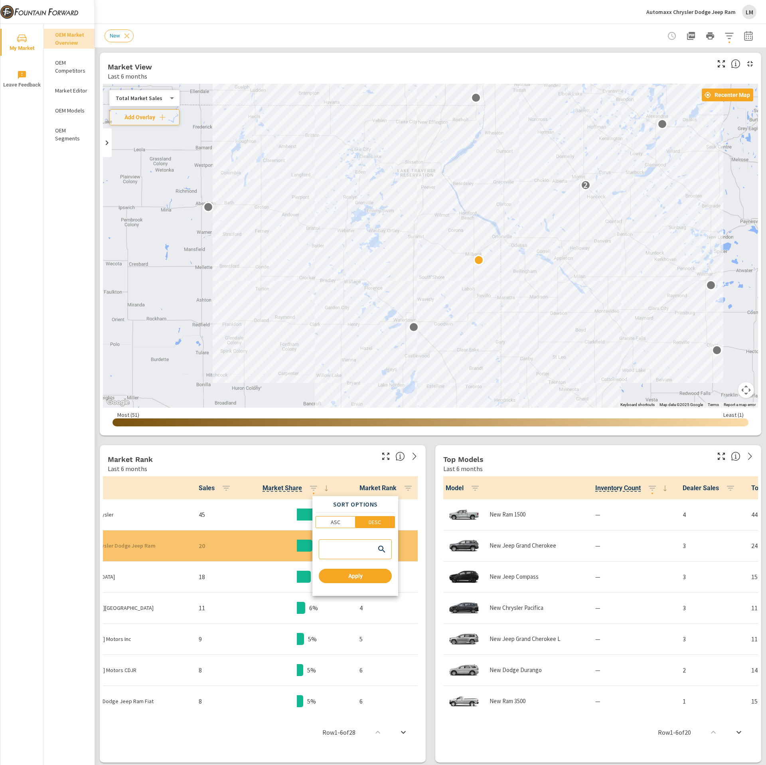
click at [302, 460] on div at bounding box center [383, 382] width 766 height 765
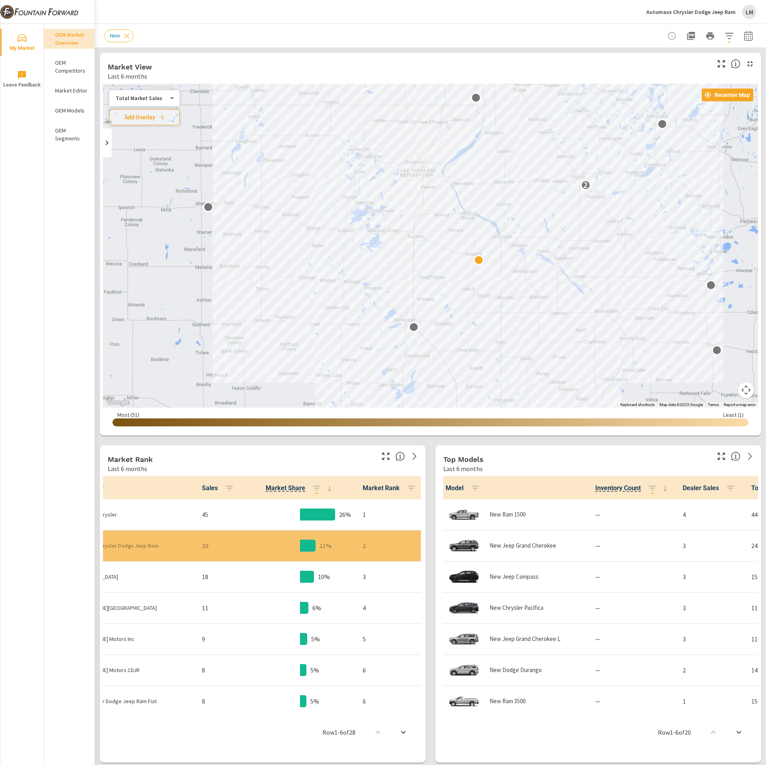
scroll to position [0, 0]
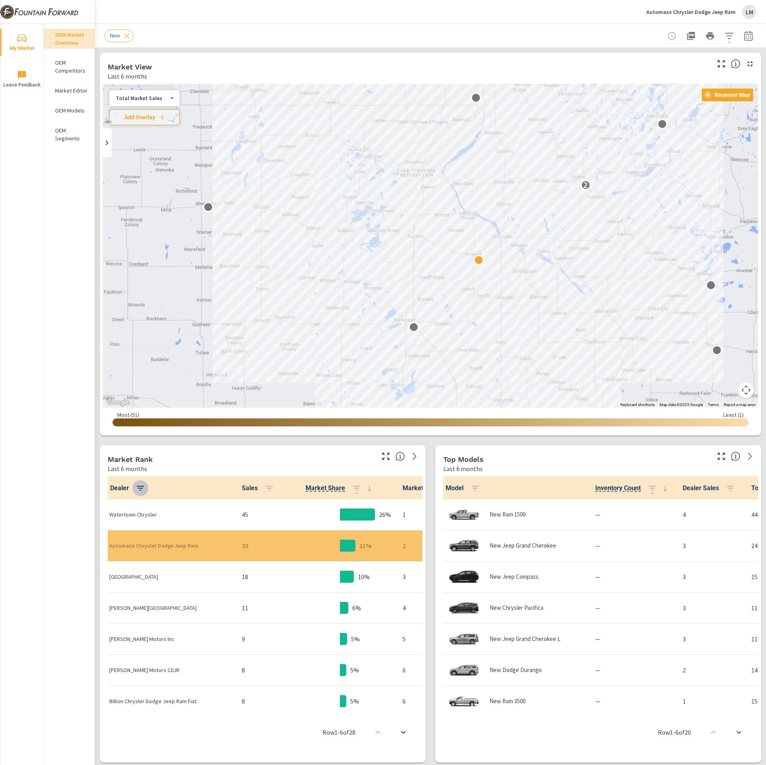
click at [138, 489] on icon "button" at bounding box center [141, 488] width 10 height 10
click at [104, 576] on span "Apply" at bounding box center [106, 575] width 67 height 7
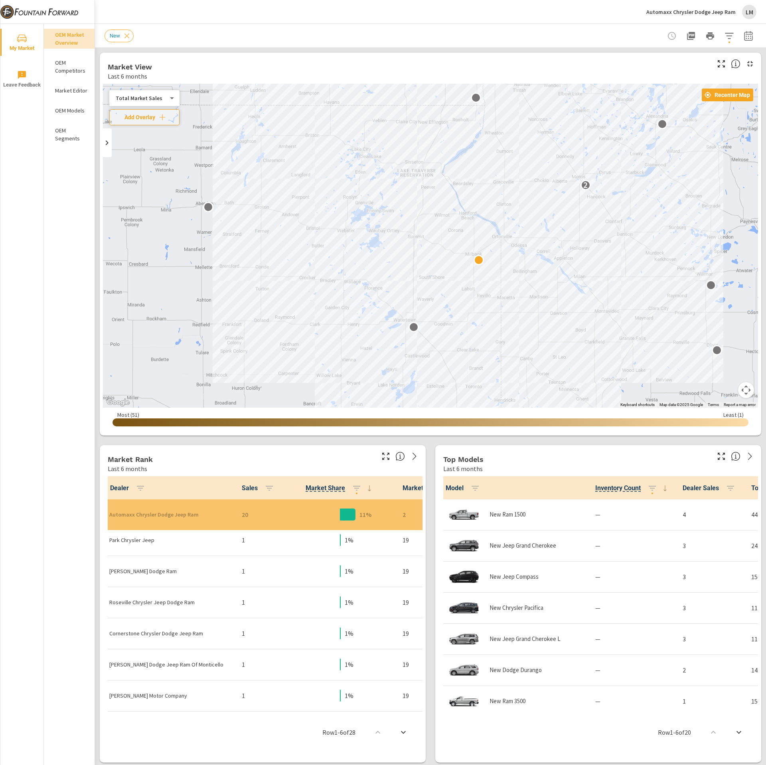
scroll to position [671, 0]
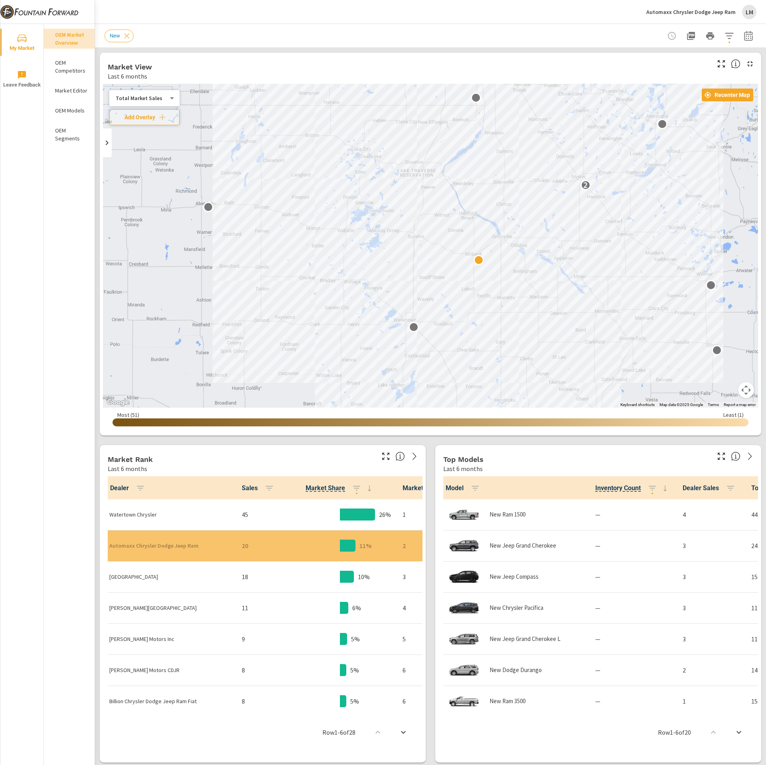
click at [145, 93] on div "Total Market Sales 2 ​" at bounding box center [144, 98] width 70 height 16
click at [142, 98] on body "My Market Leave Feedback OEM Market Overview OEM Competitors Market Editor OEM …" at bounding box center [383, 382] width 766 height 765
click at [159, 74] on li "Your Sales (Market Data)" at bounding box center [148, 72] width 78 height 13
click at [473, 255] on div at bounding box center [472, 260] width 10 height 10
click at [471, 222] on p "Total region sales: 20" at bounding box center [473, 222] width 124 height 11
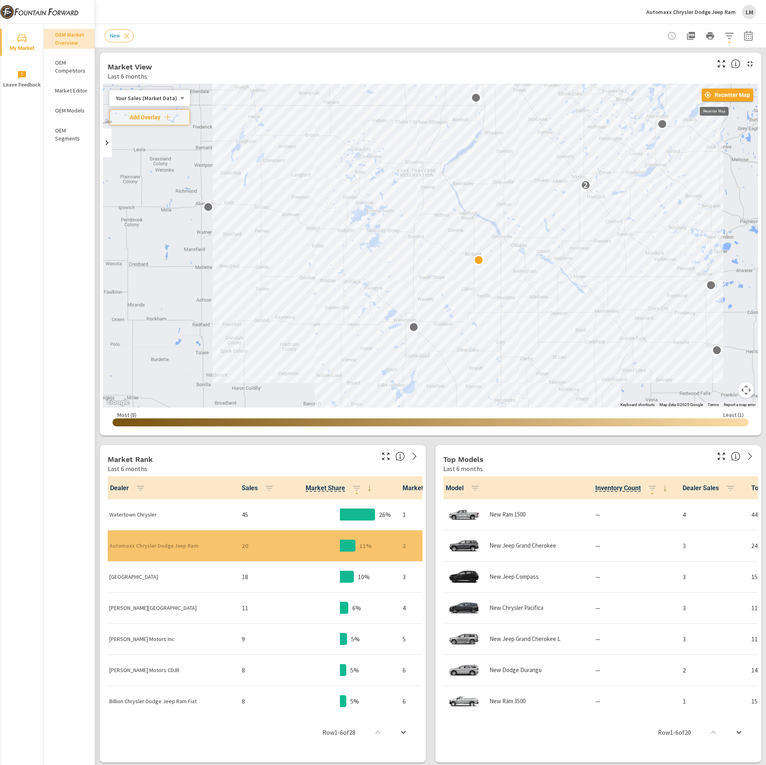
click at [706, 96] on span "Recenter Map" at bounding box center [727, 94] width 45 height 7
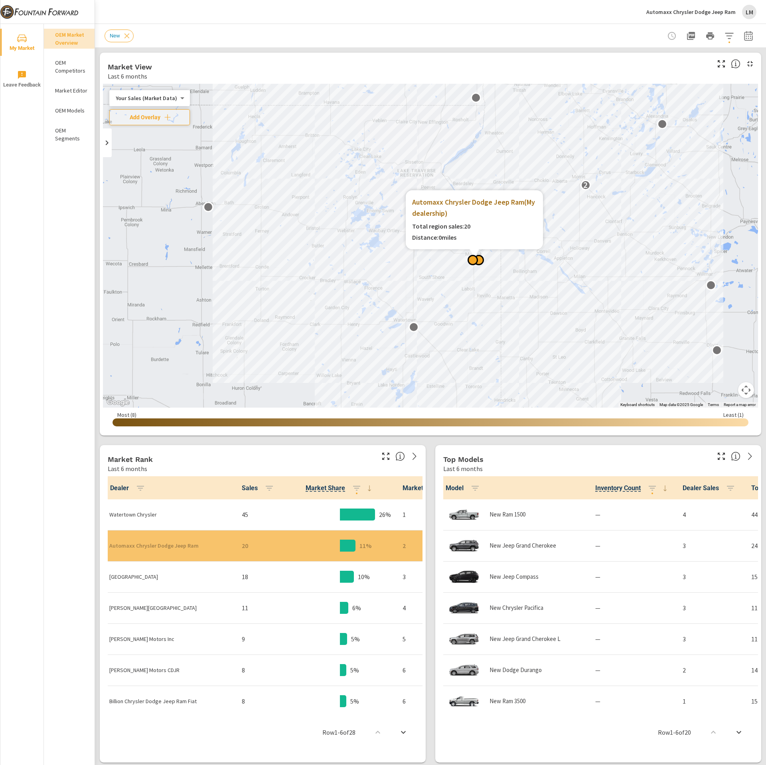
click at [474, 259] on div at bounding box center [472, 260] width 10 height 10
click at [687, 39] on icon "button" at bounding box center [691, 36] width 8 height 8
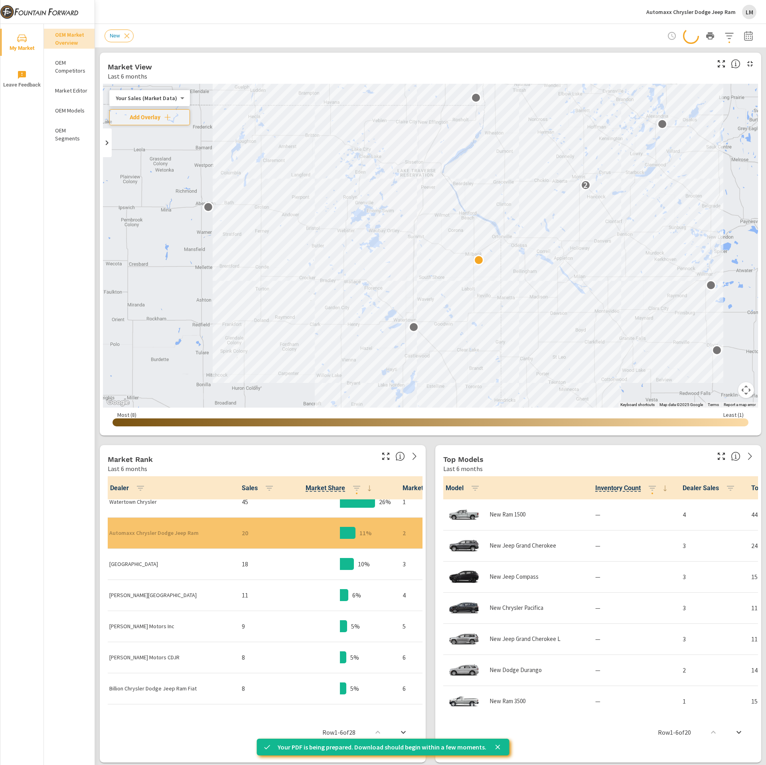
scroll to position [30, 0]
